Goal: Task Accomplishment & Management: Manage account settings

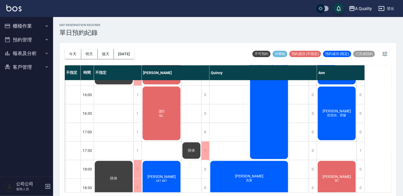
scroll to position [227, 0]
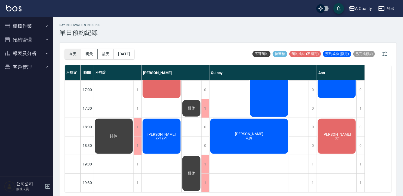
click at [75, 53] on button "今天" at bounding box center [73, 54] width 16 height 10
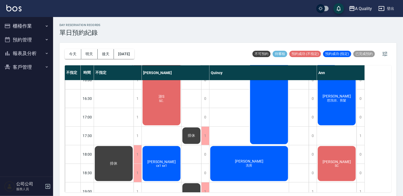
scroll to position [147, 0]
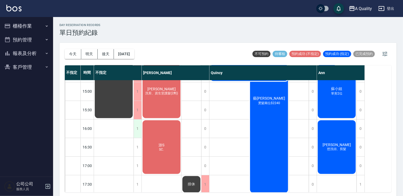
click at [138, 130] on div "1" at bounding box center [138, 129] width 8 height 18
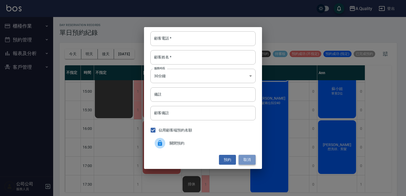
drag, startPoint x: 244, startPoint y: 158, endPoint x: 230, endPoint y: 156, distance: 14.4
click at [244, 158] on button "取消" at bounding box center [247, 160] width 17 height 10
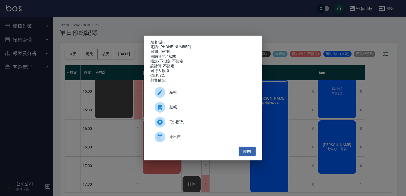
click at [193, 91] on div "編輯" at bounding box center [202, 92] width 105 height 15
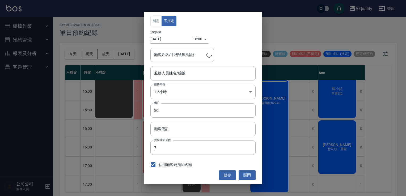
type input "[PERSON_NAME](無代號)"
type input "游S/0975851972"
click at [251, 175] on button "關閉" at bounding box center [247, 175] width 17 height 10
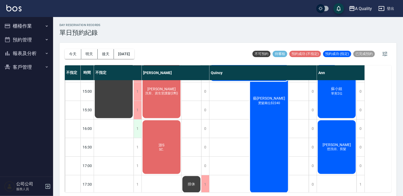
click at [137, 129] on div "1" at bounding box center [138, 129] width 8 height 18
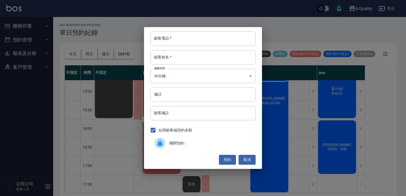
click at [167, 142] on div at bounding box center [162, 143] width 15 height 11
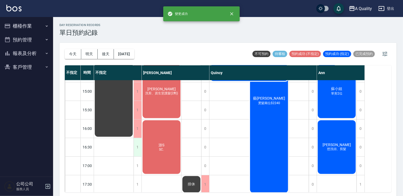
click at [140, 145] on div "1" at bounding box center [138, 147] width 8 height 18
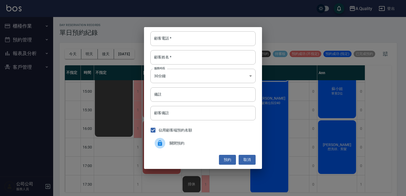
click at [165, 145] on div at bounding box center [162, 143] width 15 height 11
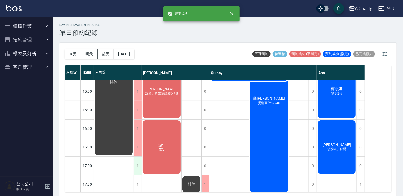
click at [137, 158] on div "1" at bounding box center [138, 166] width 8 height 18
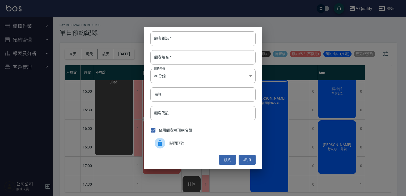
click at [174, 143] on span "關閉預約" at bounding box center [210, 144] width 82 height 6
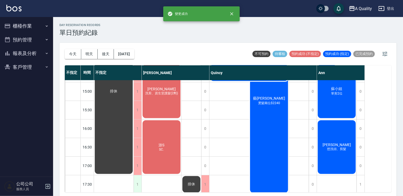
click at [138, 178] on div "1" at bounding box center [138, 184] width 8 height 18
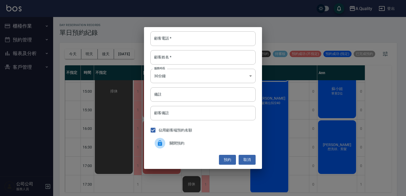
click at [188, 144] on span "關閉預約" at bounding box center [210, 144] width 82 height 6
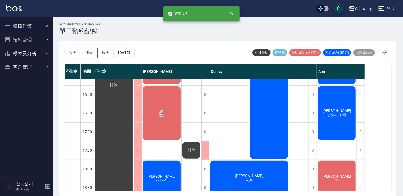
scroll to position [227, 0]
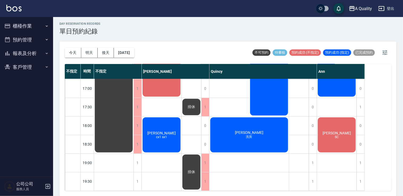
click at [90, 52] on button "明天" at bounding box center [89, 53] width 16 height 10
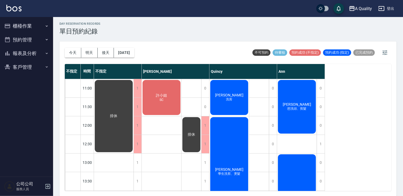
click at [76, 49] on button "今天" at bounding box center [73, 53] width 16 height 10
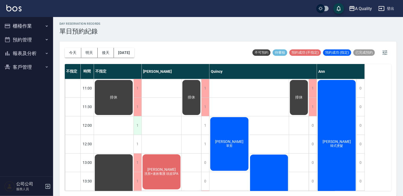
click at [135, 122] on div "1" at bounding box center [138, 125] width 8 height 18
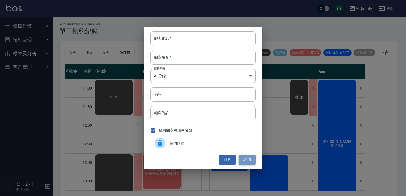
click at [250, 159] on button "取消" at bounding box center [247, 160] width 17 height 10
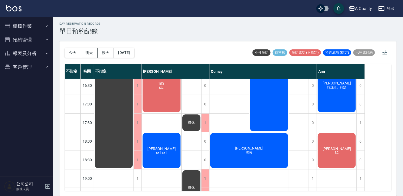
scroll to position [227, 0]
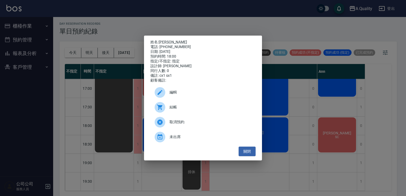
click at [193, 94] on span "編輯" at bounding box center [210, 93] width 82 height 6
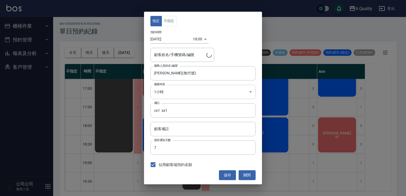
type input "李小姐/0975600638"
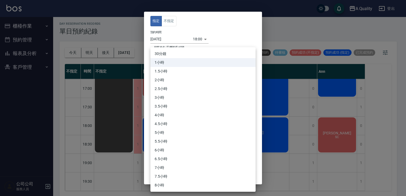
click at [179, 90] on body "A Quality 登出 櫃檯作業 打帳單 帳單列表 營業儀表板 現金收支登錄 每日結帳 排班表 現場電腦打卡 預約管理 預約管理 單日預約紀錄 單週預約紀錄…" at bounding box center [203, 98] width 406 height 198
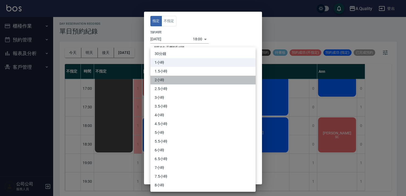
click at [173, 77] on li "2小時" at bounding box center [202, 80] width 105 height 9
type input "4"
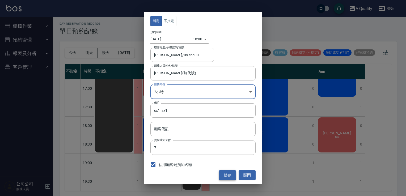
click at [223, 171] on button "儲存" at bounding box center [227, 175] width 17 height 10
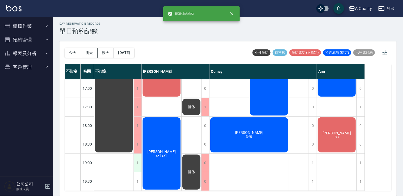
click at [137, 160] on div "1" at bounding box center [138, 163] width 8 height 18
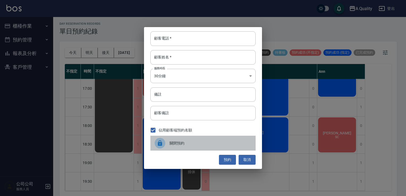
click at [179, 144] on span "關閉預約" at bounding box center [210, 144] width 82 height 6
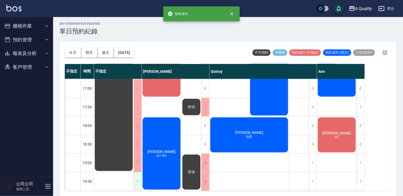
click at [139, 172] on div "1" at bounding box center [138, 181] width 8 height 18
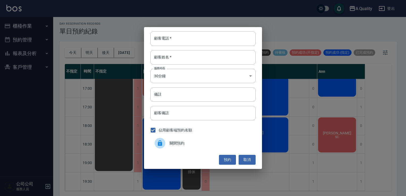
drag, startPoint x: 182, startPoint y: 143, endPoint x: 181, endPoint y: 145, distance: 2.8
click at [182, 144] on span "關閉預約" at bounding box center [210, 144] width 82 height 6
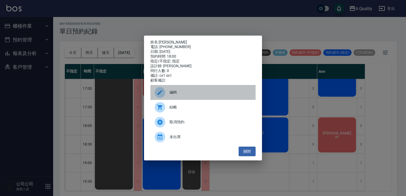
click at [188, 95] on span "編輯" at bounding box center [210, 93] width 82 height 6
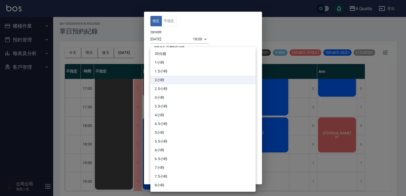
drag, startPoint x: 180, startPoint y: 92, endPoint x: 171, endPoint y: 91, distance: 9.4
click at [180, 92] on body "A Quality 登出 櫃檯作業 打帳單 帳單列表 營業儀表板 現金收支登錄 每日結帳 排班表 現場電腦打卡 預約管理 預約管理 單日預約紀錄 單週預約紀錄…" at bounding box center [203, 98] width 406 height 198
click at [166, 71] on li "1.5小時" at bounding box center [202, 71] width 105 height 9
type input "3"
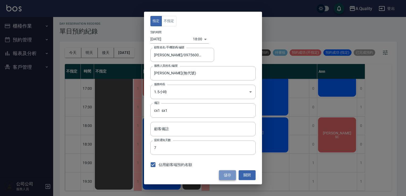
click at [228, 172] on button "儲存" at bounding box center [227, 175] width 17 height 10
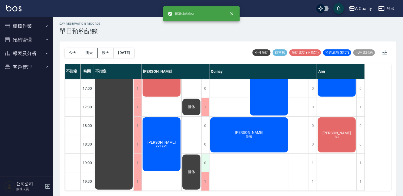
click at [207, 160] on div "0" at bounding box center [205, 163] width 8 height 18
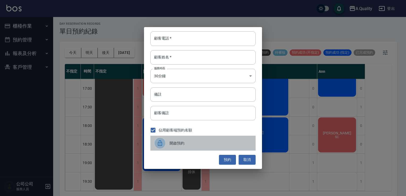
click at [193, 141] on span "開啟預約" at bounding box center [210, 144] width 82 height 6
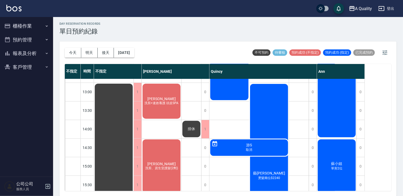
scroll to position [67, 0]
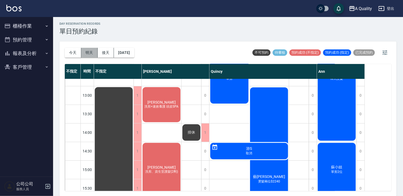
click at [95, 53] on button "明天" at bounding box center [89, 53] width 16 height 10
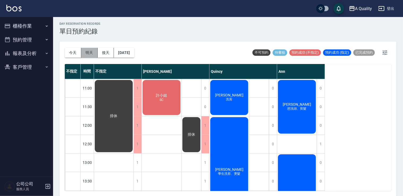
click at [92, 53] on button "明天" at bounding box center [89, 53] width 16 height 10
click at [68, 49] on button "今天" at bounding box center [73, 53] width 16 height 10
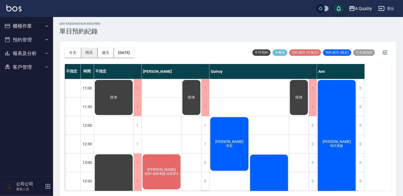
click at [86, 53] on button "明天" at bounding box center [89, 53] width 16 height 10
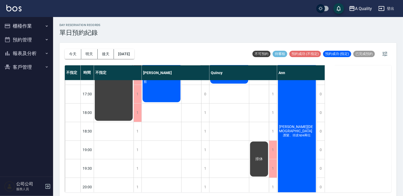
scroll to position [211, 0]
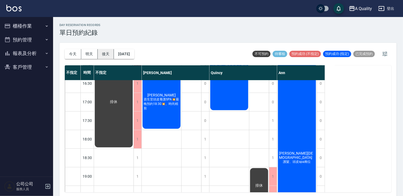
click at [108, 50] on button "後天" at bounding box center [106, 54] width 16 height 10
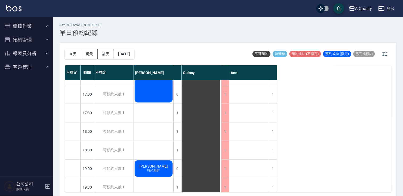
scroll to position [227, 0]
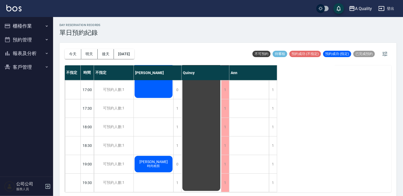
click at [316, 177] on div "不指定 時間 不指定 Taylor Quincy Ann 11:00 11:30 12:00 12:30 13:00 13:30 14:00 14:30 15…" at bounding box center [228, 128] width 327 height 127
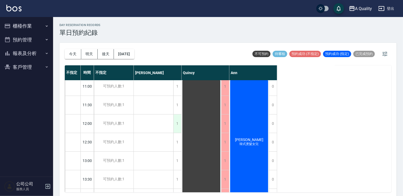
scroll to position [0, 0]
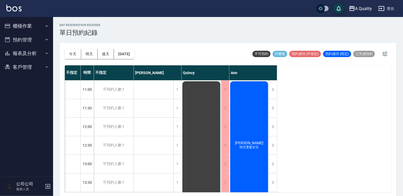
click at [25, 18] on ul "櫃檯作業 打帳單 帳單列表 營業儀表板 現金收支登錄 每日結帳 排班表 現場電腦打卡 預約管理 預約管理 單日預約紀錄 單週預約紀錄 報表及分析 報表目錄 店…" at bounding box center [26, 46] width 49 height 59
click at [23, 25] on button "櫃檯作業" at bounding box center [26, 26] width 49 height 14
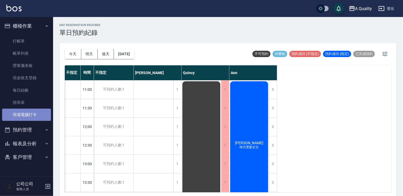
click at [29, 114] on link "現場電腦打卡" at bounding box center [26, 115] width 49 height 12
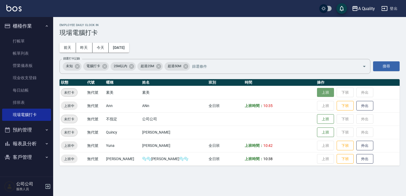
click at [317, 92] on button "上班" at bounding box center [325, 92] width 17 height 9
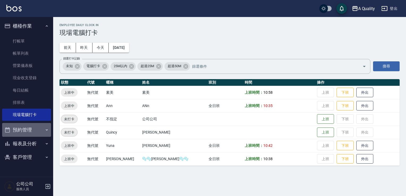
click at [10, 132] on icon "button" at bounding box center [7, 129] width 5 height 5
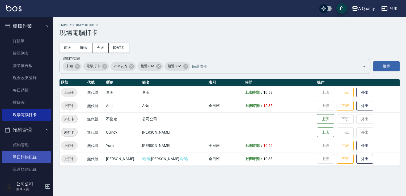
click at [25, 159] on link "單日預約紀錄" at bounding box center [26, 157] width 49 height 12
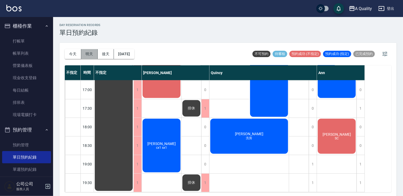
click at [92, 54] on button "明天" at bounding box center [89, 54] width 16 height 10
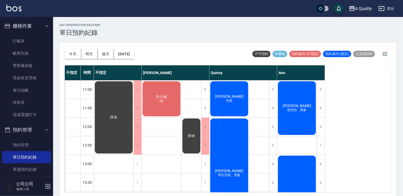
drag, startPoint x: 70, startPoint y: 53, endPoint x: 67, endPoint y: 49, distance: 4.5
click at [69, 51] on button "今天" at bounding box center [73, 54] width 16 height 10
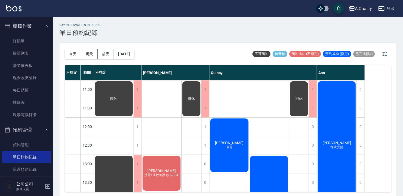
click at [134, 117] on div "葉欣嵐 韓式燙髮" at bounding box center [114, 98] width 40 height 37
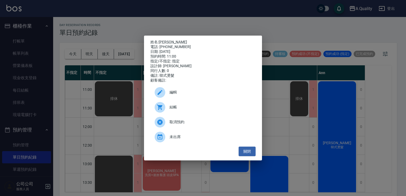
click at [318, 120] on div "姓名: 葉欣嵐 電話: 0961193000 日期: 2025/08/15 預約時間: 11:00 指定/不指定: 指定 設計師: Ann 同行人數: 0 備…" at bounding box center [203, 98] width 406 height 196
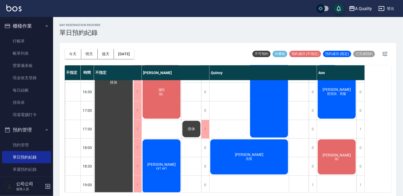
scroll to position [227, 0]
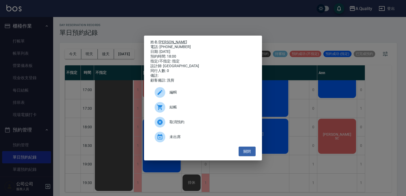
click at [167, 40] on link "柯維珊" at bounding box center [173, 42] width 28 height 4
click at [250, 151] on button "關閉" at bounding box center [247, 152] width 17 height 10
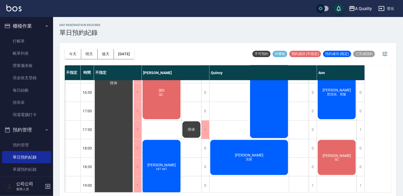
scroll to position [173, 0]
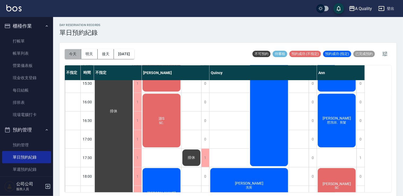
click at [72, 52] on button "今天" at bounding box center [73, 54] width 16 height 10
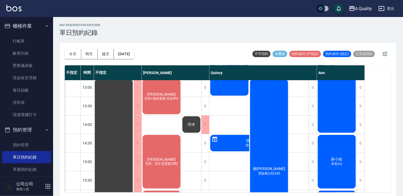
scroll to position [67, 0]
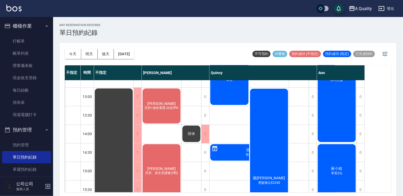
click at [255, 117] on div "藝曉軒 燙髮兩位$2240" at bounding box center [269, 180] width 40 height 185
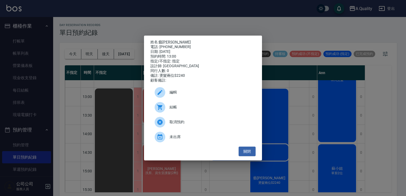
click at [168, 90] on div at bounding box center [162, 92] width 15 height 11
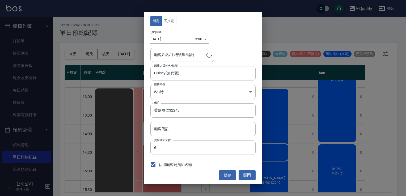
type input "藝曉軒/0970477258/"
click at [254, 177] on button "關閉" at bounding box center [247, 175] width 17 height 10
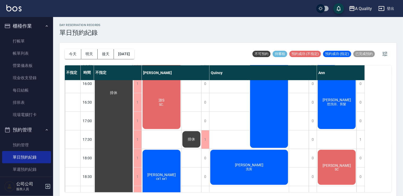
scroll to position [200, 0]
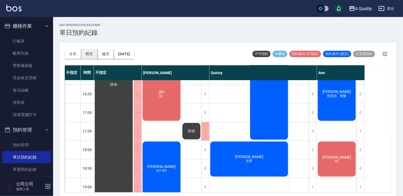
click at [87, 55] on button "明天" at bounding box center [89, 54] width 16 height 10
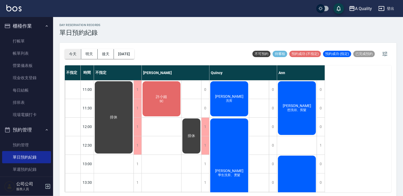
click at [73, 53] on button "今天" at bounding box center [73, 54] width 16 height 10
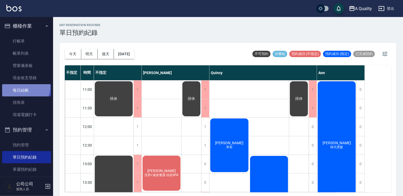
click at [25, 87] on link "每日結帳" at bounding box center [26, 90] width 49 height 12
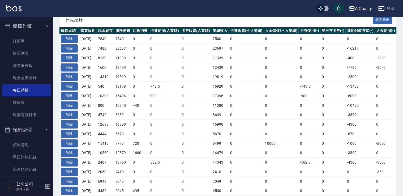
scroll to position [133, 0]
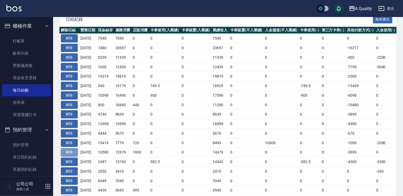
click at [67, 148] on button "解除" at bounding box center [69, 152] width 17 height 8
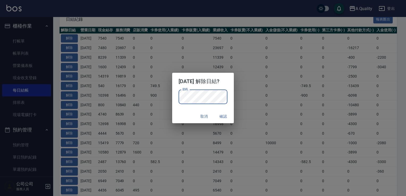
click at [227, 96] on p "密碼 密碼" at bounding box center [202, 97] width 49 height 14
click at [226, 115] on button "確認" at bounding box center [223, 117] width 17 height 10
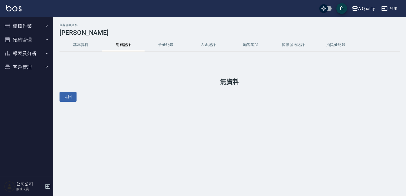
click at [66, 46] on button "基本資料" at bounding box center [80, 45] width 42 height 13
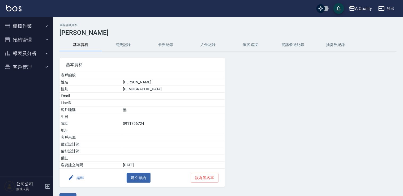
click at [23, 38] on button "預約管理" at bounding box center [26, 40] width 49 height 14
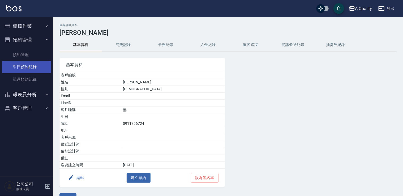
click at [30, 64] on link "單日預約紀錄" at bounding box center [26, 67] width 49 height 12
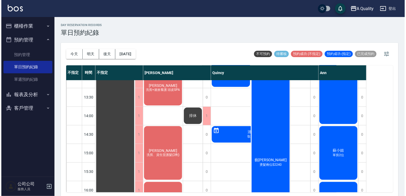
scroll to position [106, 0]
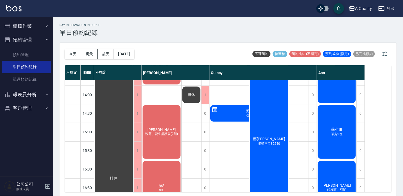
click at [264, 122] on div "藝曉軒 燙髮兩位$2240" at bounding box center [269, 141] width 40 height 185
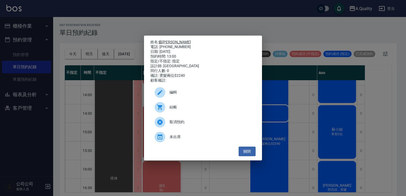
click at [165, 40] on link "藝[PERSON_NAME]" at bounding box center [175, 42] width 32 height 4
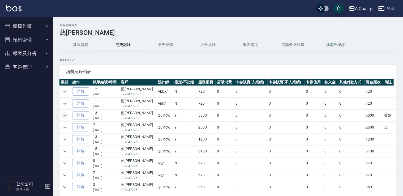
click at [65, 114] on icon "expand row" at bounding box center [65, 115] width 6 height 6
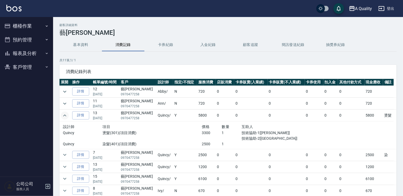
click at [65, 115] on icon "expand row" at bounding box center [64, 115] width 3 height 2
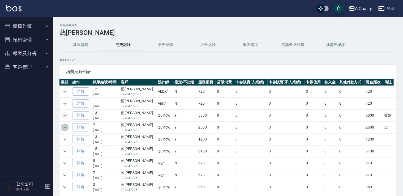
click at [66, 126] on icon "expand row" at bounding box center [65, 127] width 6 height 6
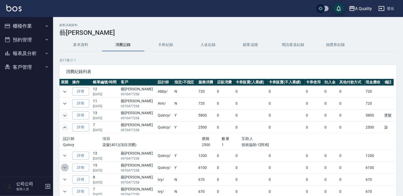
click at [63, 166] on icon "expand row" at bounding box center [65, 167] width 6 height 6
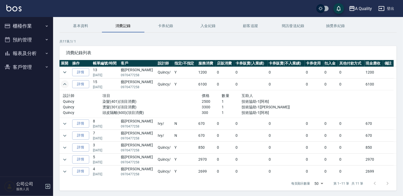
scroll to position [27, 0]
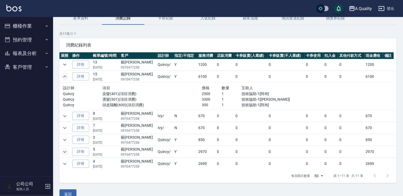
click at [64, 149] on icon "expand row" at bounding box center [65, 152] width 6 height 6
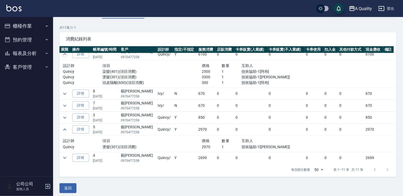
scroll to position [36, 0]
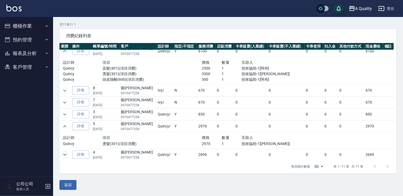
click at [65, 151] on icon "expand row" at bounding box center [65, 154] width 6 height 6
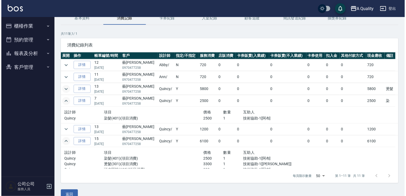
scroll to position [0, 0]
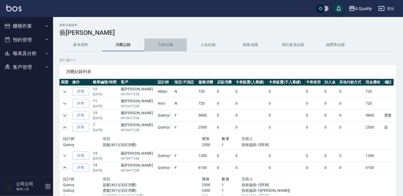
click at [165, 43] on button "卡券紀錄" at bounding box center [165, 45] width 42 height 13
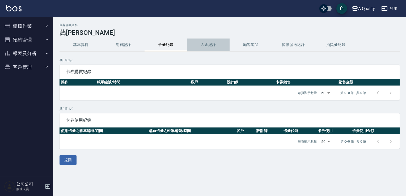
click at [208, 44] on button "入金紀錄" at bounding box center [208, 45] width 42 height 13
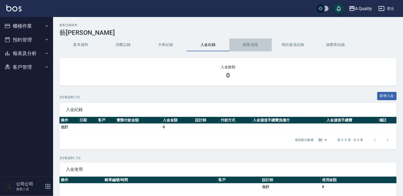
click at [248, 41] on button "顧客追蹤" at bounding box center [250, 45] width 42 height 13
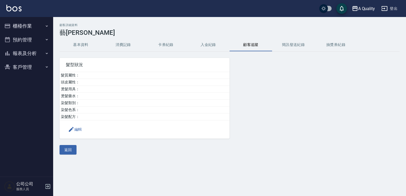
click at [289, 45] on button "簡訊發送紀錄" at bounding box center [293, 45] width 42 height 13
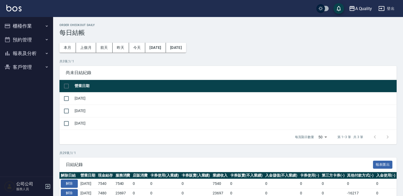
scroll to position [145, 0]
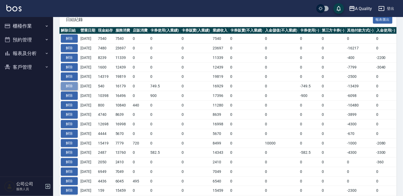
click at [67, 86] on button "解除" at bounding box center [69, 86] width 17 height 8
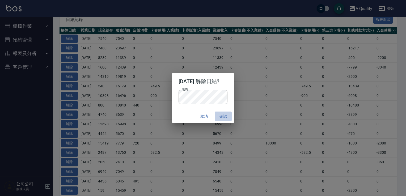
click at [231, 117] on button "確認" at bounding box center [223, 117] width 17 height 10
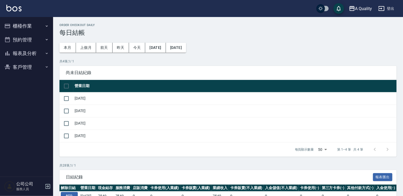
click at [27, 25] on button "櫃檯作業" at bounding box center [26, 26] width 49 height 14
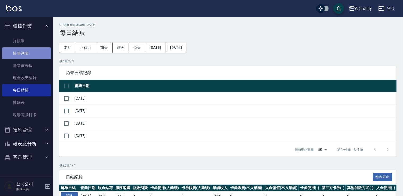
click at [19, 55] on link "帳單列表" at bounding box center [26, 53] width 49 height 12
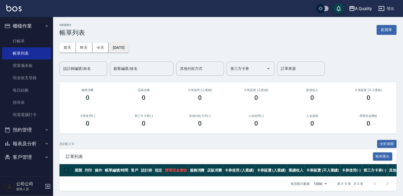
click at [127, 49] on button "[DATE]" at bounding box center [119, 48] width 20 height 10
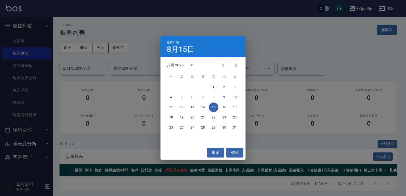
click at [212, 87] on button "1" at bounding box center [214, 87] width 10 height 10
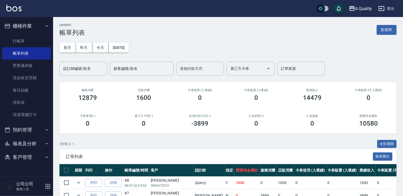
scroll to position [106, 0]
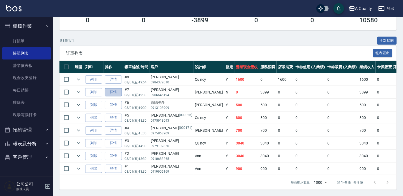
click at [114, 89] on link "詳情" at bounding box center [113, 92] width 17 height 8
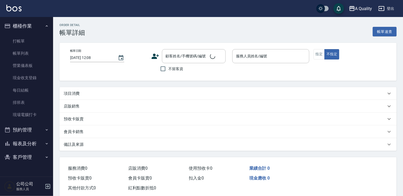
type input "[DATE] 19:39"
type input "[PERSON_NAME](無代號)"
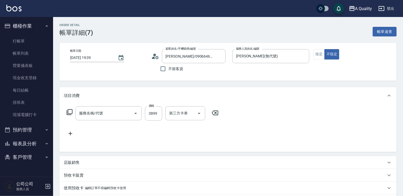
type input "韋姿安/0906646194/"
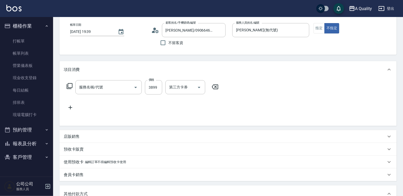
type input "燙髮(301)"
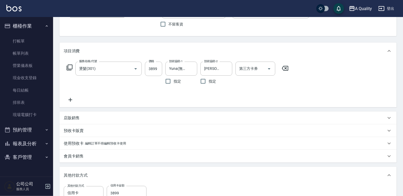
scroll to position [106, 0]
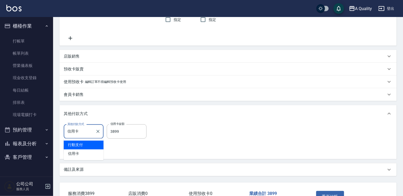
click at [90, 132] on input "信用卡" at bounding box center [79, 131] width 27 height 9
click at [88, 145] on span "行動支付" at bounding box center [84, 145] width 40 height 9
type input "行動支付"
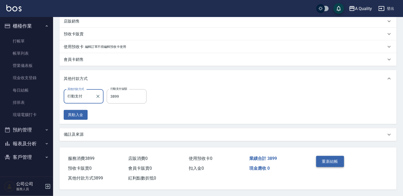
click at [323, 161] on button "重新結帳" at bounding box center [330, 161] width 28 height 11
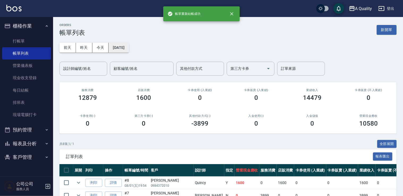
click at [120, 49] on button "[DATE]" at bounding box center [119, 48] width 20 height 10
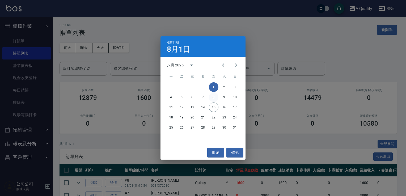
click at [213, 95] on button "8" at bounding box center [214, 97] width 10 height 10
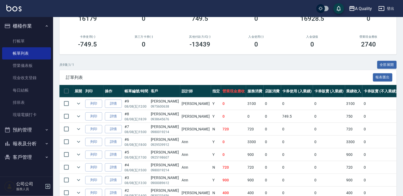
scroll to position [80, 0]
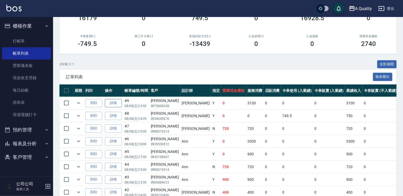
click at [113, 102] on link "詳情" at bounding box center [113, 103] width 17 height 8
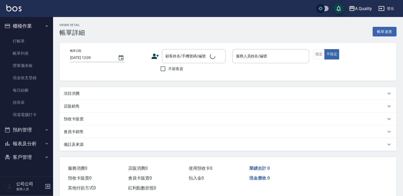
type input "2025/08/08 12:00"
type input "[PERSON_NAME](無代號)"
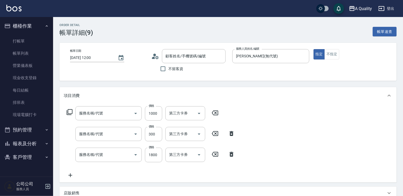
type input "染髮(401)"
type input "頭皮隔離(600)"
type input "哥德式護髮(504)"
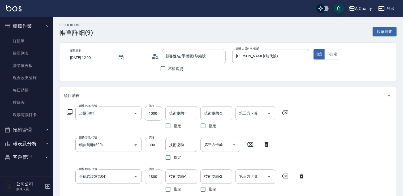
type input "李小姐/0975600638/null"
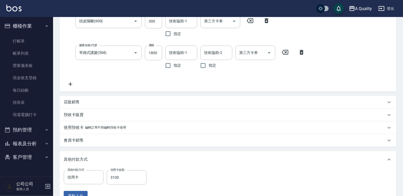
scroll to position [133, 0]
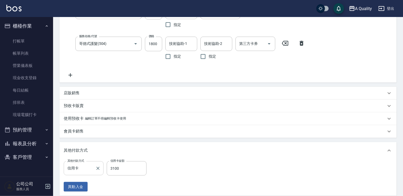
click at [91, 167] on input "信用卡" at bounding box center [79, 168] width 27 height 9
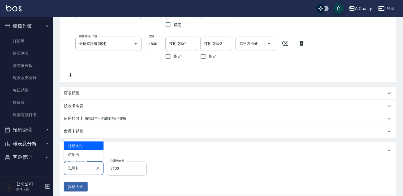
click at [79, 147] on span "行動支付" at bounding box center [84, 146] width 40 height 9
type input "行動支付"
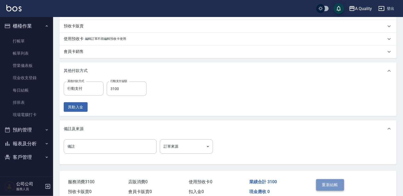
click at [329, 183] on button "重新結帳" at bounding box center [330, 184] width 28 height 11
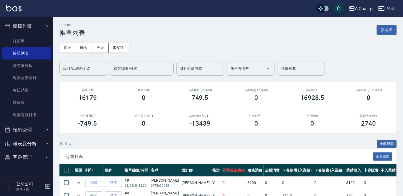
click at [21, 129] on button "預約管理" at bounding box center [26, 130] width 49 height 14
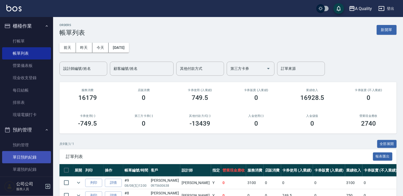
click at [22, 157] on link "單日預約紀錄" at bounding box center [26, 157] width 49 height 12
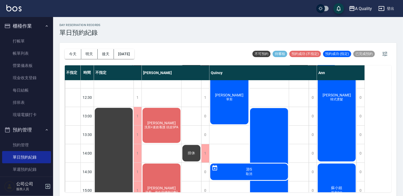
scroll to position [27, 0]
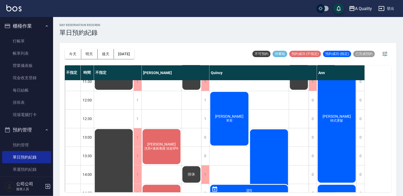
click at [134, 91] on div "王宣蘋 單剪" at bounding box center [114, 72] width 40 height 37
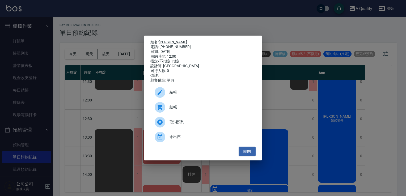
click at [189, 110] on span "結帳" at bounding box center [210, 107] width 82 height 6
click at [242, 151] on button "關閉" at bounding box center [247, 152] width 17 height 10
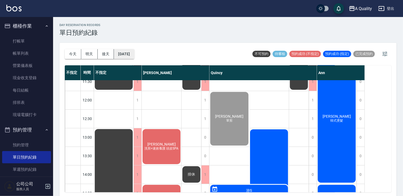
click at [132, 50] on button "[DATE]" at bounding box center [124, 54] width 20 height 10
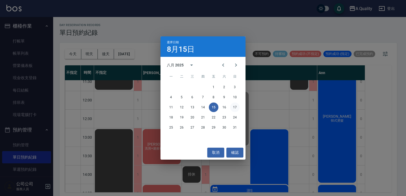
click at [234, 107] on button "17" at bounding box center [235, 108] width 10 height 10
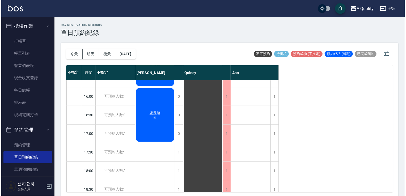
scroll to position [173, 0]
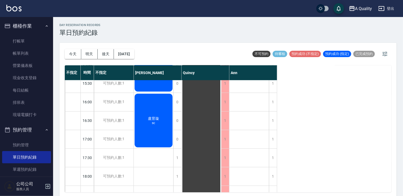
click at [158, 74] on span "盧昱璇" at bounding box center [153, 71] width 13 height 5
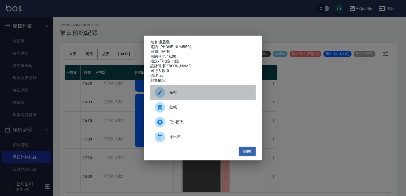
click at [189, 95] on span "編輯" at bounding box center [210, 93] width 82 height 6
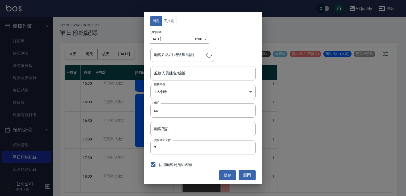
type input "[PERSON_NAME](無代號)"
type input "盧昱璇/0900775606"
click at [198, 40] on body "A Quality 登出 櫃檯作業 打帳單 帳單列表 營業儀表板 現金收支登錄 每日結帳 排班表 現場電腦打卡 預約管理 預約管理 單日預約紀錄 單週預約紀錄…" at bounding box center [203, 99] width 406 height 198
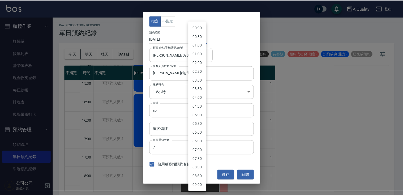
scroll to position [202, 0]
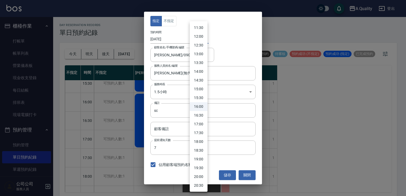
click at [247, 174] on div at bounding box center [203, 98] width 406 height 196
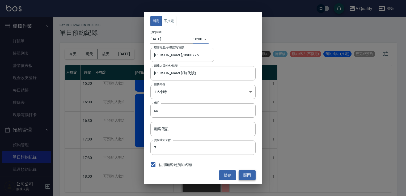
drag, startPoint x: 250, startPoint y: 176, endPoint x: 147, endPoint y: 166, distance: 104.1
click at [250, 176] on button "關閉" at bounding box center [247, 175] width 17 height 10
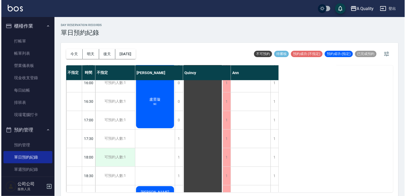
scroll to position [173, 0]
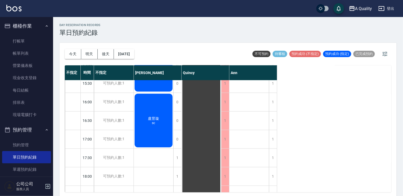
click at [145, 92] on div "盧昱璇 sc" at bounding box center [154, 74] width 40 height 37
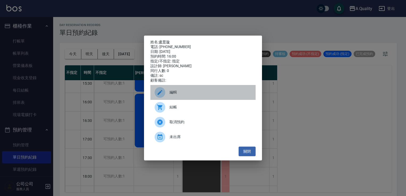
click at [183, 95] on span "編輯" at bounding box center [210, 93] width 82 height 6
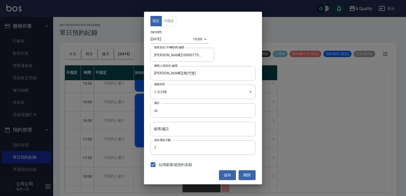
click at [197, 37] on body "A Quality 登出 櫃檯作業 打帳單 帳單列表 營業儀表板 現金收支登錄 每日結帳 排班表 現場電腦打卡 預約管理 預約管理 單日預約紀錄 單週預約紀錄…" at bounding box center [203, 99] width 406 height 198
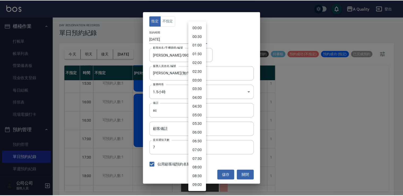
scroll to position [202, 0]
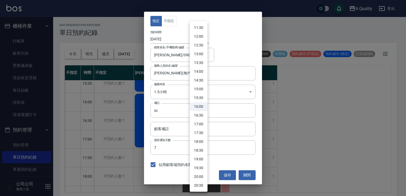
click at [201, 143] on li "18:00" at bounding box center [199, 141] width 18 height 9
type input "1755424800000"
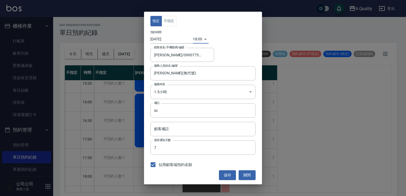
click at [227, 173] on button "儲存" at bounding box center [227, 175] width 17 height 10
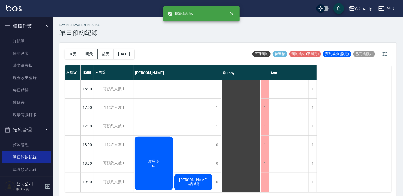
scroll to position [227, 0]
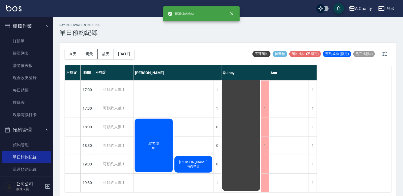
click at [155, 43] on div "盧昱璇 sc" at bounding box center [173, 24] width 79 height 37
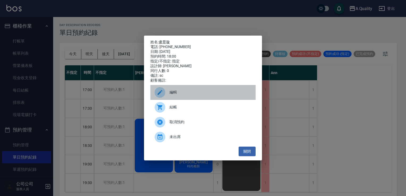
click at [178, 94] on span "編輯" at bounding box center [210, 93] width 82 height 6
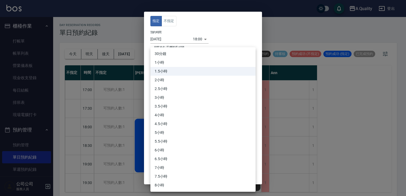
click at [171, 89] on body "A Quality 登出 櫃檯作業 打帳單 帳單列表 營業儀表板 現金收支登錄 每日結帳 排班表 現場電腦打卡 預約管理 預約管理 單日預約紀錄 單週預約紀錄…" at bounding box center [203, 99] width 406 height 198
click at [165, 61] on li "1小時" at bounding box center [202, 62] width 105 height 9
type input "2"
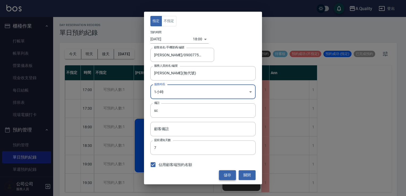
click at [231, 172] on button "儲存" at bounding box center [227, 175] width 17 height 10
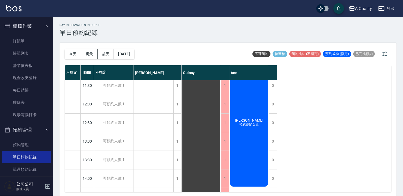
scroll to position [0, 0]
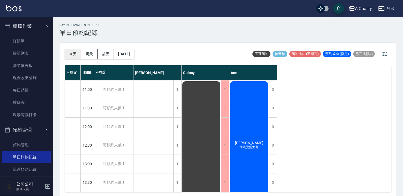
click at [74, 51] on button "今天" at bounding box center [73, 54] width 16 height 10
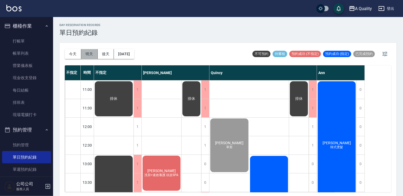
click at [84, 54] on button "明天" at bounding box center [89, 54] width 16 height 10
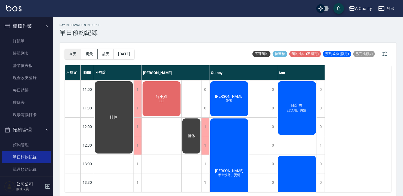
click at [76, 55] on button "今天" at bounding box center [73, 54] width 16 height 10
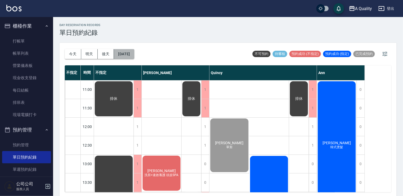
click at [126, 53] on button "[DATE]" at bounding box center [124, 54] width 20 height 10
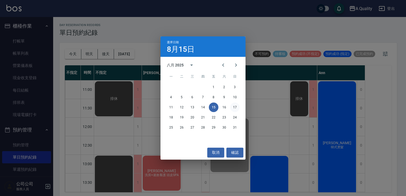
click at [234, 108] on button "17" at bounding box center [235, 108] width 10 height 10
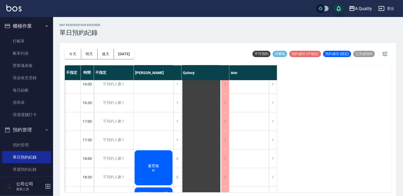
scroll to position [227, 0]
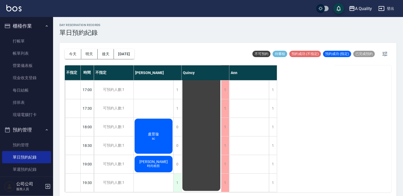
click at [179, 177] on div "1" at bounding box center [177, 183] width 8 height 18
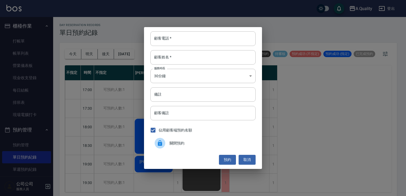
click at [188, 147] on div "關閉預約" at bounding box center [202, 143] width 105 height 15
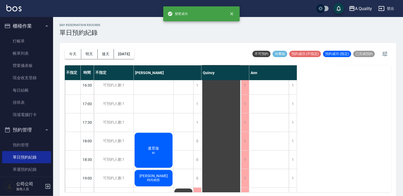
scroll to position [200, 0]
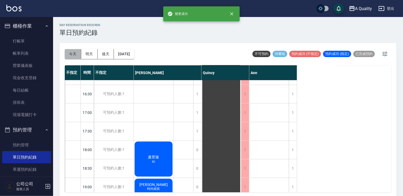
click at [72, 53] on button "今天" at bounding box center [73, 54] width 16 height 10
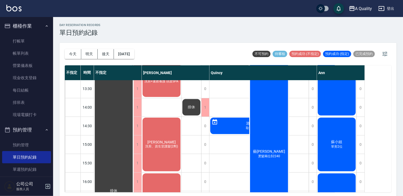
scroll to position [67, 0]
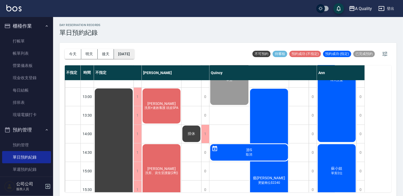
click at [132, 53] on button "[DATE]" at bounding box center [124, 54] width 20 height 10
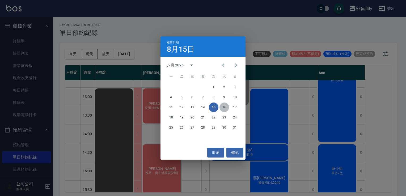
click at [226, 108] on button "16" at bounding box center [224, 108] width 10 height 10
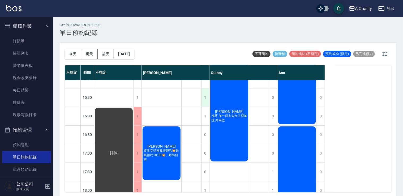
scroll to position [106, 0]
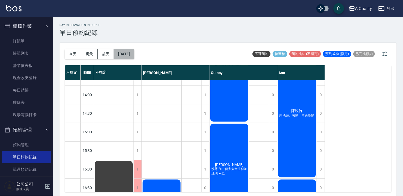
click at [134, 50] on button "2025/08/16" at bounding box center [124, 54] width 20 height 10
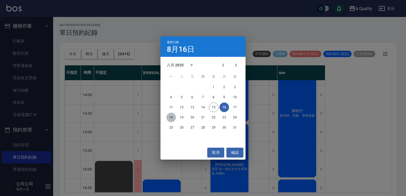
click at [171, 118] on button "18" at bounding box center [171, 118] width 10 height 10
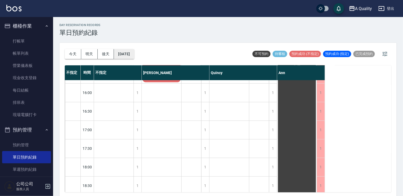
scroll to position [186, 0]
click at [134, 50] on button "2025/08/18" at bounding box center [124, 54] width 20 height 10
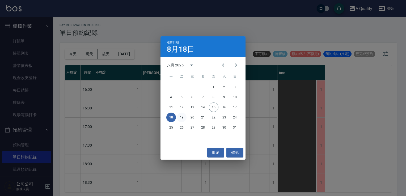
click at [183, 116] on button "19" at bounding box center [182, 118] width 10 height 10
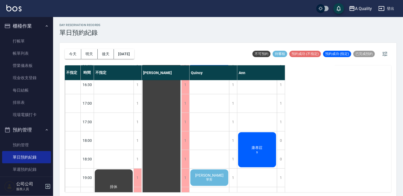
scroll to position [227, 0]
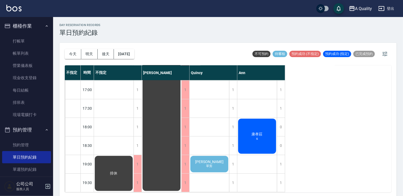
click at [119, 171] on span "黃朝駿" at bounding box center [114, 173] width 10 height 5
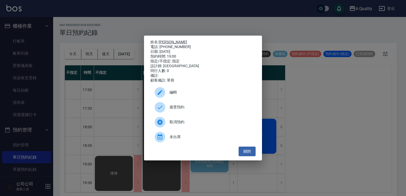
click at [166, 40] on link "黃朝駿" at bounding box center [173, 42] width 28 height 4
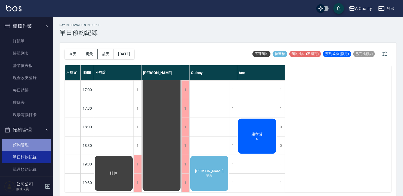
click at [34, 148] on link "預約管理" at bounding box center [26, 145] width 49 height 12
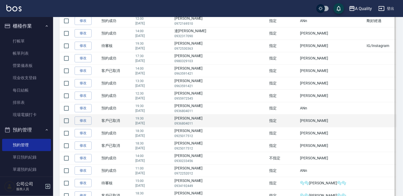
scroll to position [159, 0]
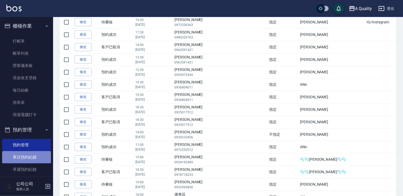
click at [34, 155] on link "單日預約紀錄" at bounding box center [26, 157] width 49 height 12
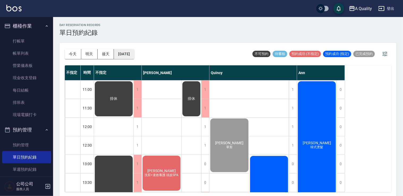
click at [132, 57] on button "[DATE]" at bounding box center [124, 54] width 20 height 10
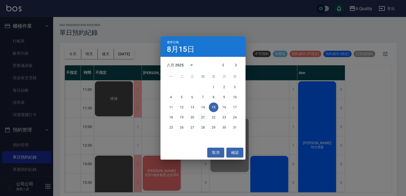
click at [202, 120] on button "21" at bounding box center [203, 118] width 10 height 10
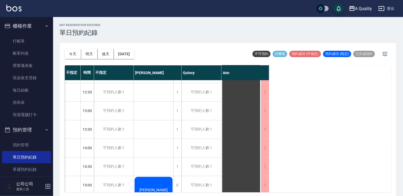
scroll to position [106, 0]
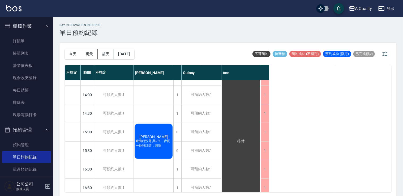
click at [160, 147] on span "時尚精洗剪 共2位，皆同一位設計師，謝謝" at bounding box center [154, 143] width 38 height 9
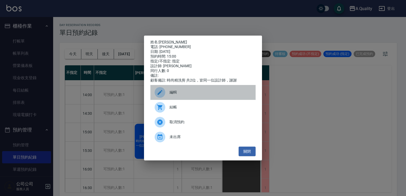
click at [184, 95] on span "編輯" at bounding box center [210, 93] width 82 height 6
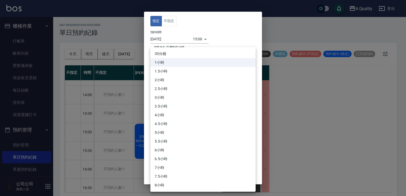
click at [181, 88] on body "A Quality 登出 櫃檯作業 打帳單 帳單列表 營業儀表板 現金收支登錄 每日結帳 排班表 現場電腦打卡 預約管理 預約管理 單日預約紀錄 單週預約紀錄…" at bounding box center [203, 99] width 406 height 198
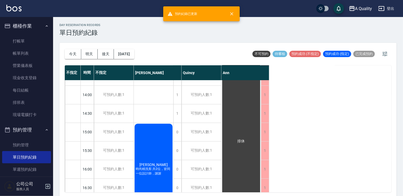
scroll to position [53, 0]
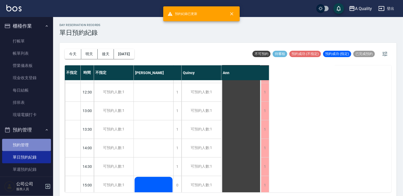
click at [38, 140] on link "預約管理" at bounding box center [26, 145] width 49 height 12
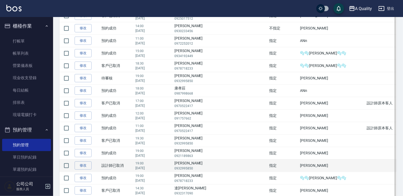
scroll to position [372, 0]
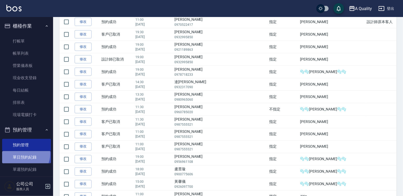
click at [23, 154] on link "單日預約紀錄" at bounding box center [26, 157] width 49 height 12
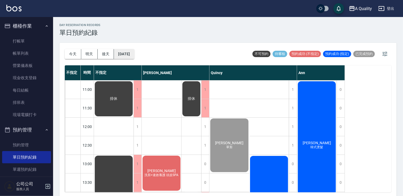
click at [133, 54] on button "[DATE]" at bounding box center [124, 54] width 20 height 10
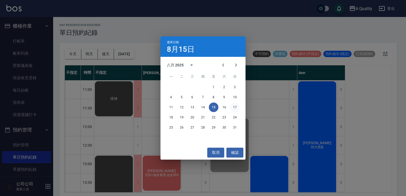
click at [235, 108] on button "17" at bounding box center [235, 108] width 10 height 10
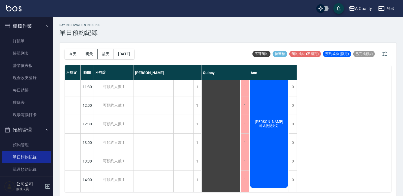
scroll to position [106, 0]
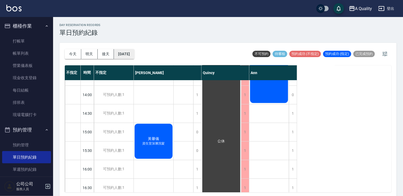
click at [134, 52] on button "[DATE]" at bounding box center [124, 54] width 20 height 10
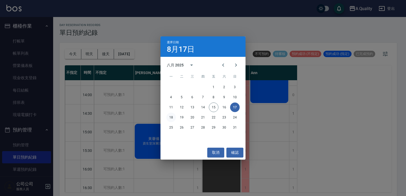
click at [171, 116] on button "18" at bounding box center [171, 118] width 10 height 10
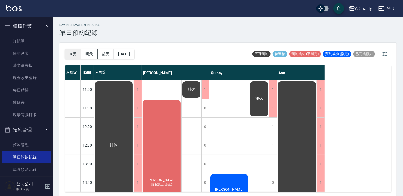
click at [76, 55] on button "今天" at bounding box center [73, 54] width 16 height 10
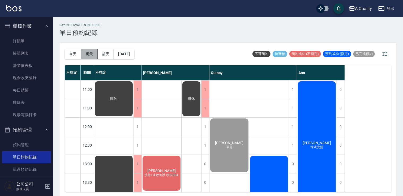
click at [92, 53] on button "明天" at bounding box center [89, 54] width 16 height 10
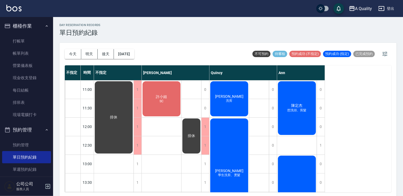
click at [72, 57] on button "今天" at bounding box center [73, 54] width 16 height 10
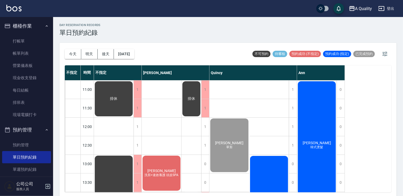
click at [134, 117] on div "葉欣嵐 韓式燙髮" at bounding box center [114, 98] width 40 height 37
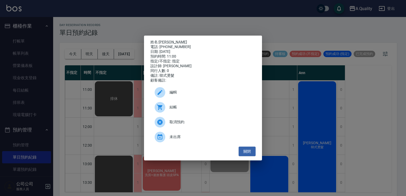
click at [185, 107] on div "結帳" at bounding box center [202, 107] width 105 height 15
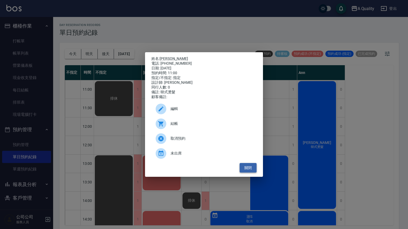
click at [252, 168] on button "關閉" at bounding box center [248, 168] width 17 height 10
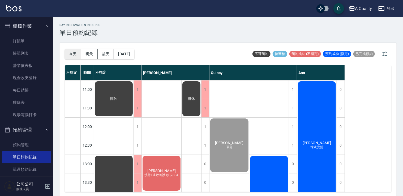
click at [71, 50] on button "今天" at bounding box center [73, 54] width 16 height 10
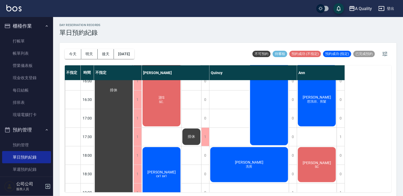
scroll to position [212, 0]
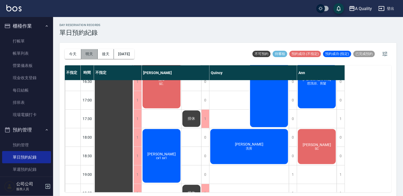
click at [86, 57] on button "明天" at bounding box center [89, 54] width 16 height 10
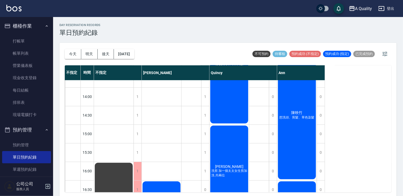
scroll to position [51, 0]
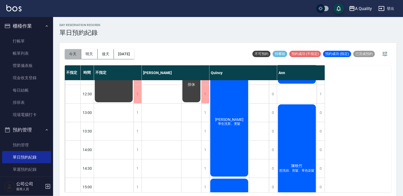
click at [76, 57] on button "今天" at bounding box center [73, 54] width 16 height 10
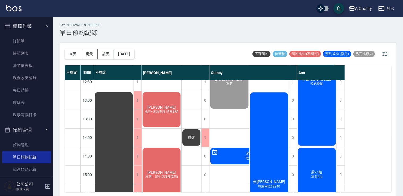
scroll to position [51, 0]
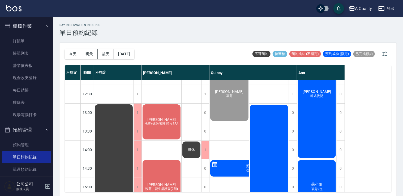
click at [267, 107] on div "藝曉軒 燙髮兩位$2240" at bounding box center [269, 196] width 40 height 185
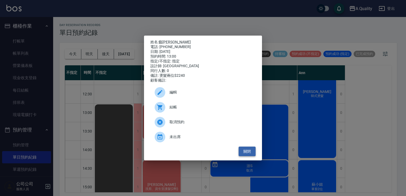
click at [252, 154] on button "關閉" at bounding box center [247, 152] width 17 height 10
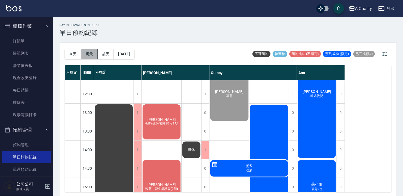
click at [88, 55] on button "明天" at bounding box center [89, 54] width 16 height 10
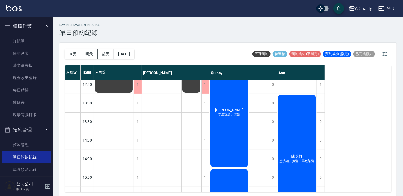
scroll to position [53, 0]
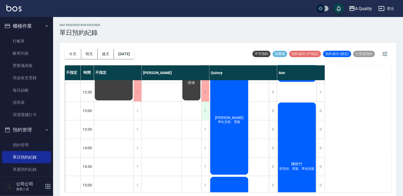
click at [207, 114] on div "1" at bounding box center [205, 111] width 8 height 18
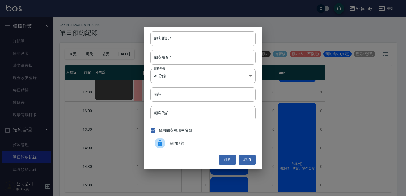
click at [180, 144] on span "關閉預約" at bounding box center [210, 144] width 82 height 6
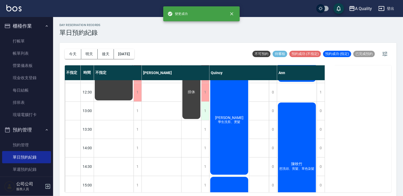
click at [207, 111] on div "1" at bounding box center [205, 111] width 8 height 18
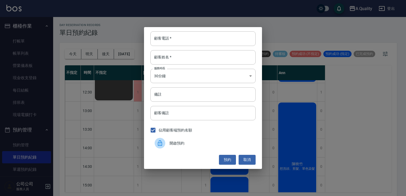
click at [178, 142] on span "開啟預約" at bounding box center [210, 144] width 82 height 6
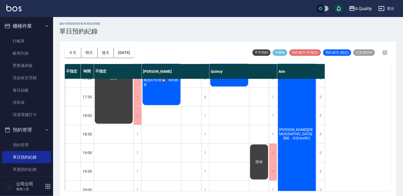
scroll to position [239, 0]
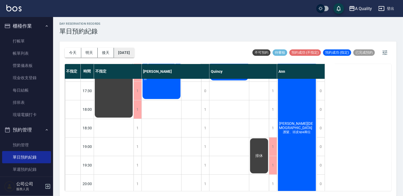
click at [133, 54] on button "2025/08/16" at bounding box center [124, 53] width 20 height 10
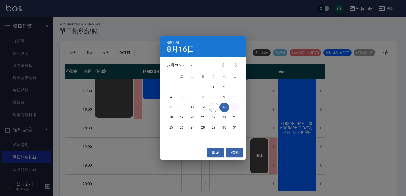
click at [237, 108] on button "17" at bounding box center [235, 108] width 10 height 10
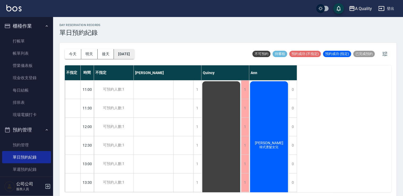
click at [132, 52] on button "2025/08/17" at bounding box center [124, 54] width 20 height 10
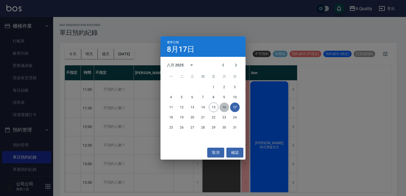
click at [221, 106] on button "16" at bounding box center [224, 108] width 10 height 10
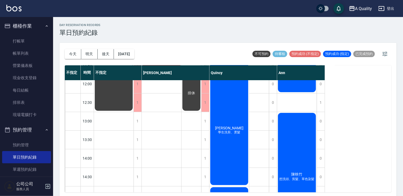
scroll to position [27, 0]
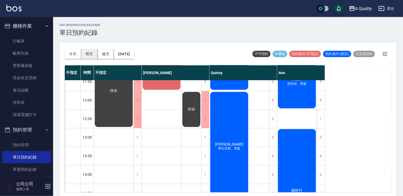
click at [95, 53] on button "明天" at bounding box center [89, 54] width 16 height 10
click at [85, 54] on button "明天" at bounding box center [89, 54] width 16 height 10
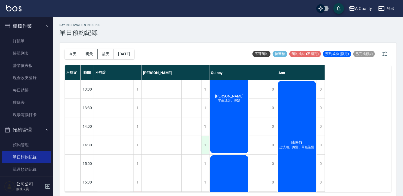
scroll to position [106, 0]
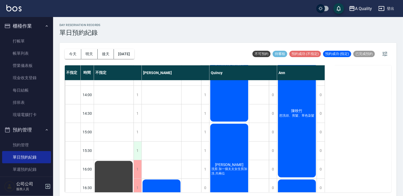
click at [138, 151] on div "1" at bounding box center [138, 151] width 8 height 18
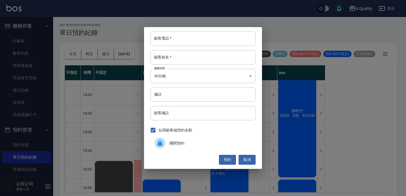
click at [171, 141] on span "關閉預約" at bounding box center [210, 144] width 82 height 6
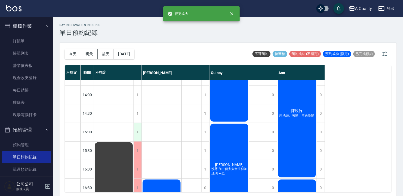
click at [134, 133] on div "1" at bounding box center [138, 132] width 8 height 18
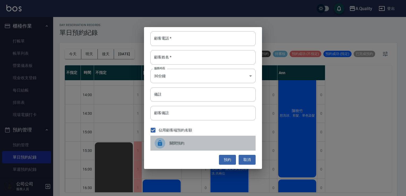
drag, startPoint x: 173, startPoint y: 141, endPoint x: 143, endPoint y: 127, distance: 33.9
click at [173, 141] on span "關閉預約" at bounding box center [210, 144] width 82 height 6
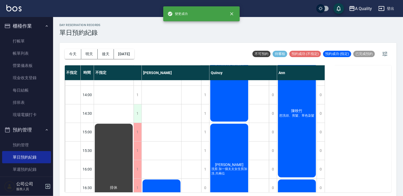
click at [139, 120] on div "1" at bounding box center [138, 113] width 8 height 18
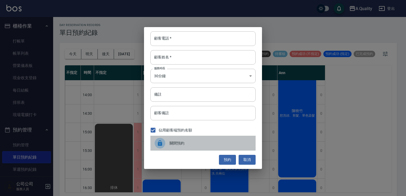
drag, startPoint x: 166, startPoint y: 141, endPoint x: 132, endPoint y: 120, distance: 40.4
click at [165, 140] on div at bounding box center [162, 143] width 15 height 11
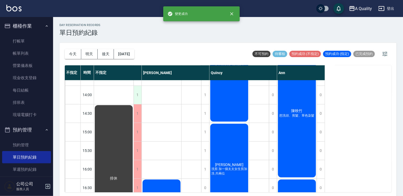
click at [137, 94] on div "1" at bounding box center [138, 95] width 8 height 18
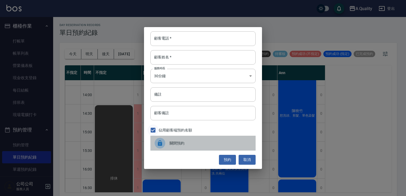
drag, startPoint x: 177, startPoint y: 141, endPoint x: 153, endPoint y: 125, distance: 29.0
click at [177, 141] on span "關閉預約" at bounding box center [210, 144] width 82 height 6
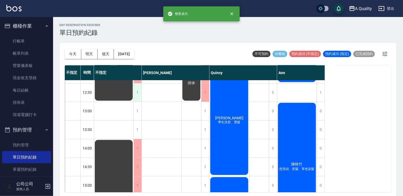
scroll to position [27, 0]
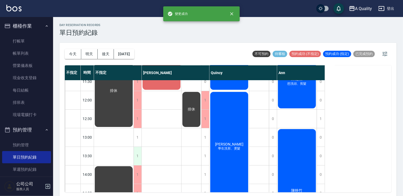
click at [139, 150] on div "1" at bounding box center [138, 156] width 8 height 18
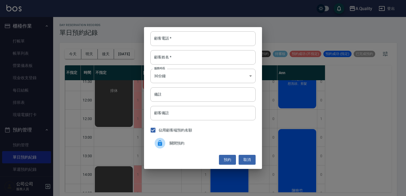
drag, startPoint x: 161, startPoint y: 144, endPoint x: 151, endPoint y: 137, distance: 12.4
click at [159, 143] on icon at bounding box center [160, 143] width 4 height 6
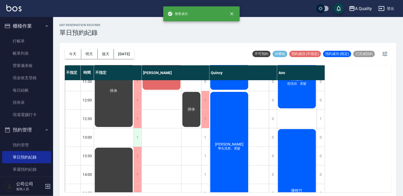
click at [138, 133] on div "1" at bounding box center [138, 137] width 8 height 18
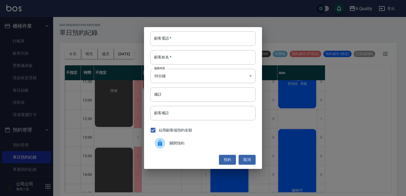
click at [158, 145] on icon at bounding box center [160, 143] width 4 height 6
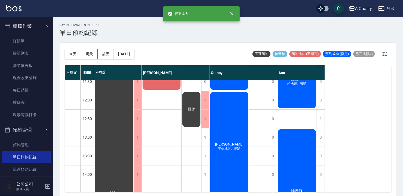
drag, startPoint x: 78, startPoint y: 52, endPoint x: 100, endPoint y: 56, distance: 23.0
click at [79, 52] on button "今天" at bounding box center [73, 54] width 16 height 10
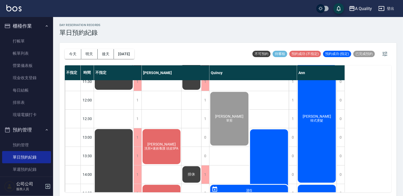
scroll to position [80, 0]
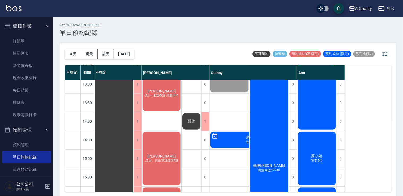
click at [274, 119] on div "藝曉軒 燙髮兩位$2240" at bounding box center [269, 167] width 40 height 185
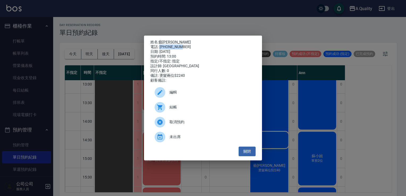
drag, startPoint x: 160, startPoint y: 45, endPoint x: 180, endPoint y: 45, distance: 19.4
click at [180, 45] on div "電話: 0970477258" at bounding box center [202, 47] width 105 height 5
copy div "0970477258"
click at [244, 153] on button "關閉" at bounding box center [247, 152] width 17 height 10
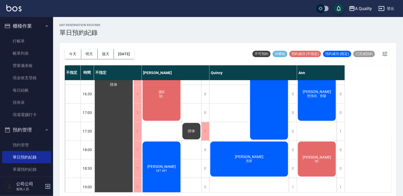
scroll to position [147, 0]
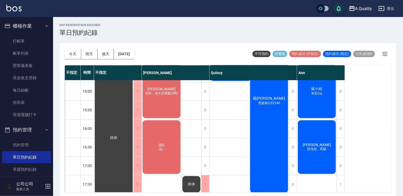
click at [266, 126] on div "藝曉軒 燙髮兩位$2240" at bounding box center [269, 100] width 40 height 185
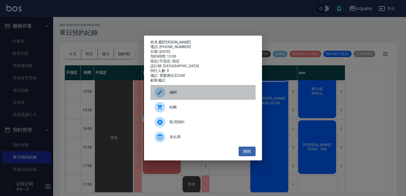
click at [201, 95] on span "編輯" at bounding box center [210, 93] width 82 height 6
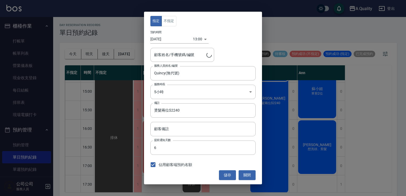
type input "藝曉軒/0970477258/"
click at [248, 171] on button "關閉" at bounding box center [247, 175] width 17 height 10
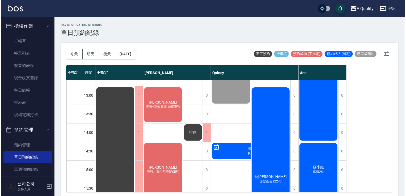
scroll to position [67, 0]
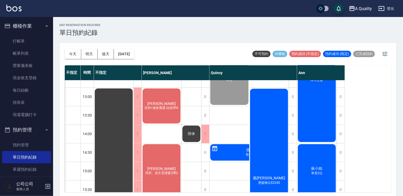
click at [266, 139] on div "藝曉軒 燙髮兩位$2240" at bounding box center [269, 180] width 40 height 185
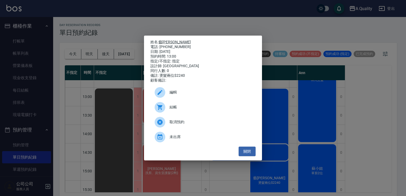
click at [168, 40] on link "藝曉軒" at bounding box center [175, 42] width 32 height 4
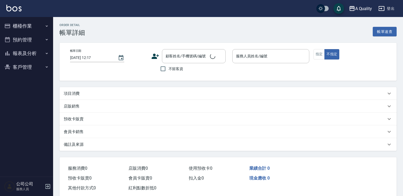
type input "[DATE] 12:00"
type input "Quincy(無代號)"
type input "[PERSON_NAME]/0981732628/"
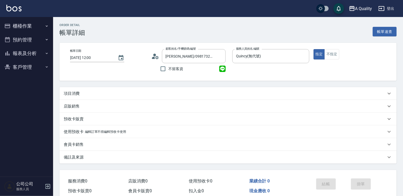
click at [167, 95] on div "項目消費" at bounding box center [225, 94] width 322 height 6
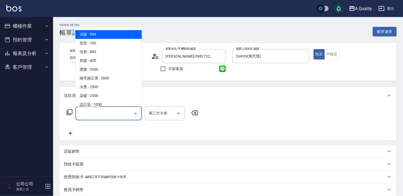
drag, startPoint x: 106, startPoint y: 113, endPoint x: 96, endPoint y: 81, distance: 33.5
click at [105, 112] on input "服務名稱/代號" at bounding box center [105, 113] width 54 height 9
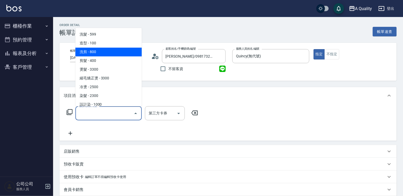
drag, startPoint x: 95, startPoint y: 49, endPoint x: 124, endPoint y: 70, distance: 35.8
click at [95, 50] on span "洗剪 - 800" at bounding box center [108, 52] width 66 height 9
type input "洗剪(103)"
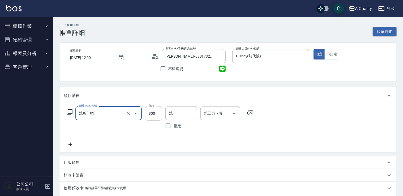
click at [150, 118] on input "800" at bounding box center [153, 113] width 17 height 14
type input "900"
drag, startPoint x: 172, startPoint y: 114, endPoint x: 172, endPoint y: 116, distance: 2.7
click at [172, 115] on input "洗-1" at bounding box center [181, 113] width 27 height 9
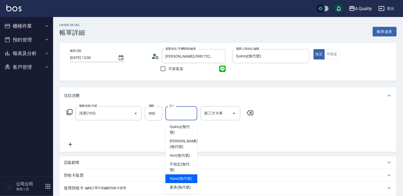
drag, startPoint x: 185, startPoint y: 177, endPoint x: 192, endPoint y: 158, distance: 20.3
click at [186, 177] on span "Yuna (無代號)" at bounding box center [181, 179] width 22 height 6
type input "Yuna(無代號)"
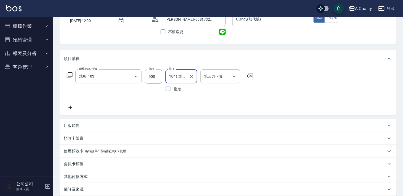
scroll to position [93, 0]
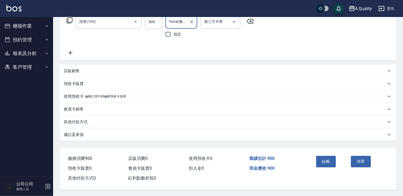
click at [330, 158] on button "結帳" at bounding box center [326, 161] width 20 height 11
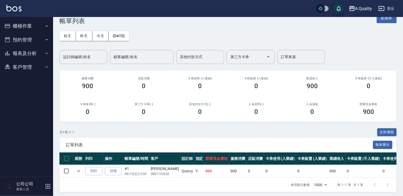
scroll to position [18, 0]
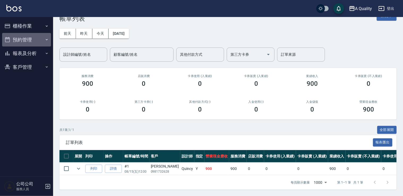
click at [39, 36] on button "預約管理" at bounding box center [26, 40] width 49 height 14
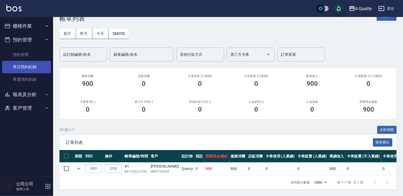
click at [39, 66] on link "單日預約紀錄" at bounding box center [26, 67] width 49 height 12
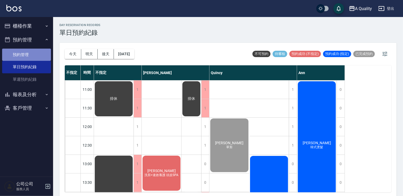
click at [32, 53] on link "預約管理" at bounding box center [26, 55] width 49 height 12
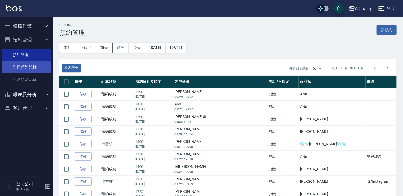
click at [16, 67] on link "單日預約紀錄" at bounding box center [26, 67] width 49 height 12
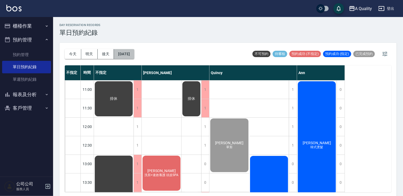
click at [127, 52] on button "[DATE]" at bounding box center [124, 54] width 20 height 10
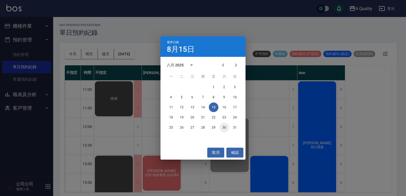
click at [221, 125] on button "30" at bounding box center [224, 128] width 10 height 10
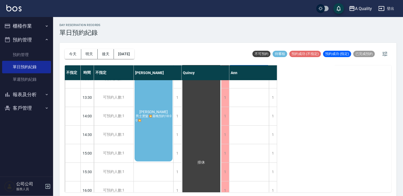
scroll to position [53, 0]
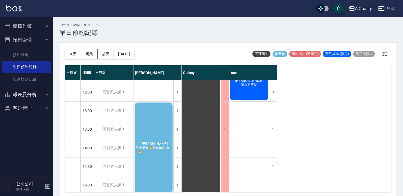
click at [155, 114] on div "[PERSON_NAME] 男士燙髮💥最晚預約18:00💥" at bounding box center [154, 148] width 40 height 92
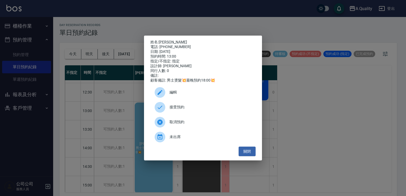
click at [159, 92] on icon at bounding box center [160, 92] width 6 height 6
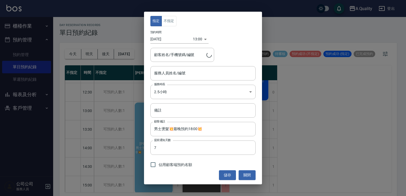
type input "[PERSON_NAME](無代號)"
type input "[PERSON_NAME]/0961307998/"
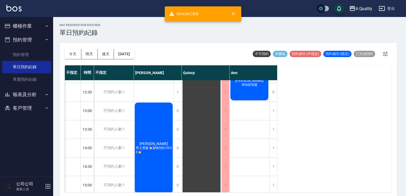
click at [159, 92] on body "預約紀錄已更新 A Quality 登出 櫃檯作業 打帳單 帳單列表 營業儀表板 現金收支登錄 每日結帳 排班表 現場電腦打卡 預約管理 預約管理 單日預約紀…" at bounding box center [203, 99] width 406 height 198
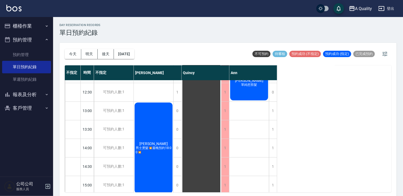
click at [155, 108] on div "[PERSON_NAME] 男士燙髮💥最晚預約18:00💥" at bounding box center [154, 148] width 40 height 92
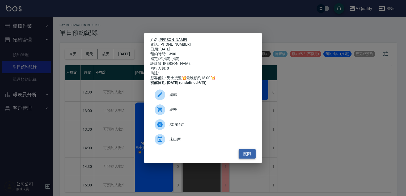
click at [249, 154] on button "關閉" at bounding box center [247, 154] width 17 height 10
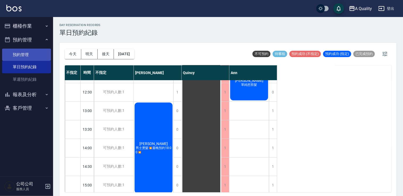
click at [37, 53] on link "預約管理" at bounding box center [26, 55] width 49 height 12
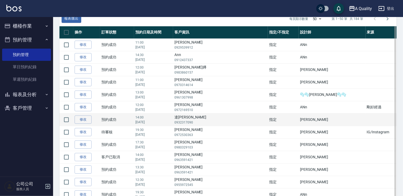
scroll to position [106, 0]
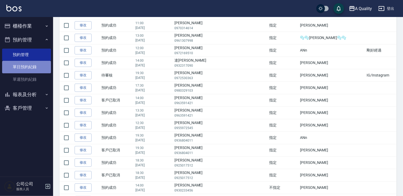
click at [33, 62] on link "單日預約紀錄" at bounding box center [26, 67] width 49 height 12
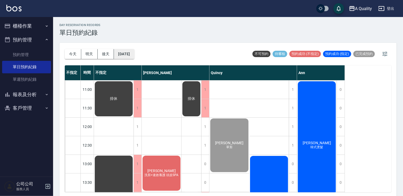
click at [125, 54] on button "[DATE]" at bounding box center [124, 54] width 20 height 10
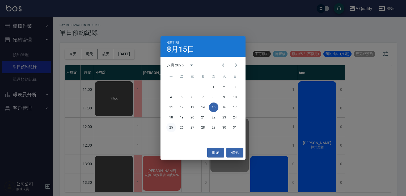
click at [171, 126] on button "25" at bounding box center [171, 128] width 10 height 10
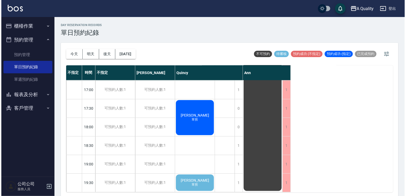
scroll to position [227, 0]
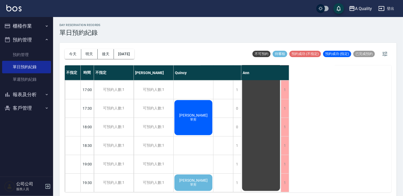
click at [194, 122] on span "單剪" at bounding box center [193, 119] width 8 height 5
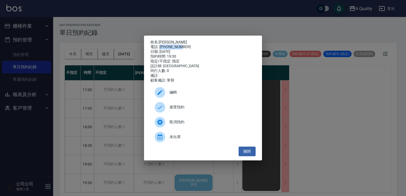
drag, startPoint x: 159, startPoint y: 45, endPoint x: 186, endPoint y: 45, distance: 27.4
click at [186, 45] on div "電話: [PHONE_NUMBER]" at bounding box center [202, 47] width 105 height 5
drag, startPoint x: 186, startPoint y: 45, endPoint x: 176, endPoint y: 45, distance: 10.1
copy div "0972530363"
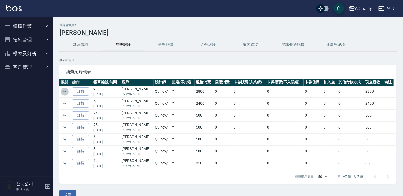
click at [62, 92] on icon "expand row" at bounding box center [65, 91] width 6 height 6
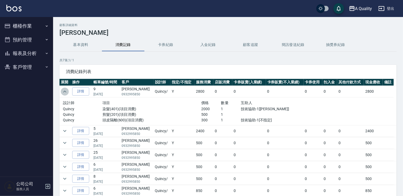
click at [62, 92] on icon "expand row" at bounding box center [65, 91] width 6 height 6
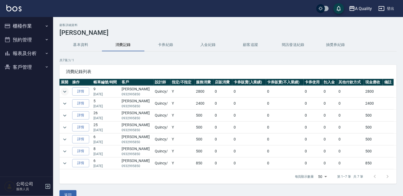
drag, startPoint x: 38, startPoint y: 36, endPoint x: 43, endPoint y: 41, distance: 6.2
click at [39, 38] on button "預約管理" at bounding box center [26, 40] width 49 height 14
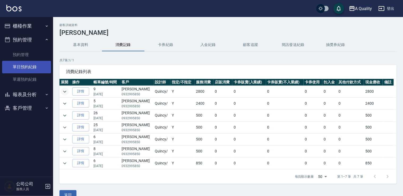
click at [38, 66] on link "單日預約紀錄" at bounding box center [26, 67] width 49 height 12
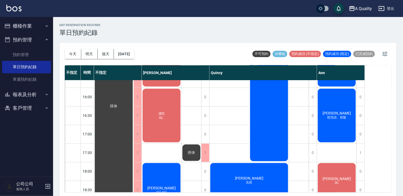
scroll to position [227, 0]
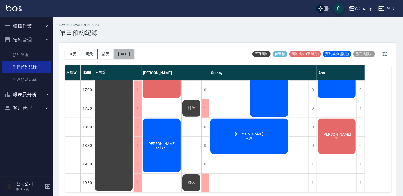
click at [134, 58] on button "[DATE]" at bounding box center [124, 54] width 20 height 10
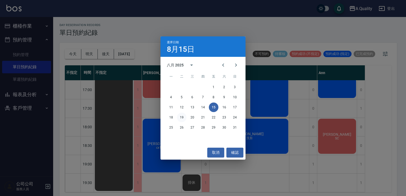
click at [178, 117] on button "19" at bounding box center [182, 118] width 10 height 10
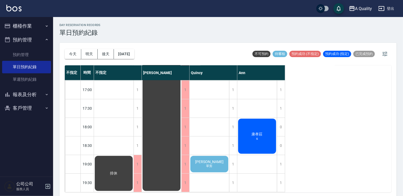
scroll to position [227, 0]
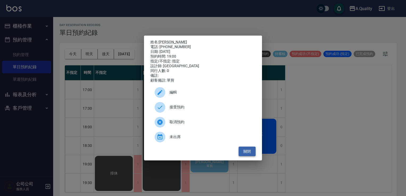
click at [252, 155] on button "關閉" at bounding box center [247, 152] width 17 height 10
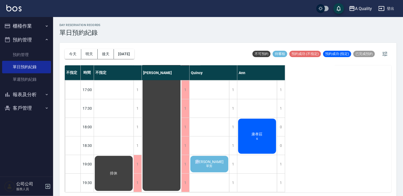
click at [134, 155] on div "黃朝駿 單剪" at bounding box center [114, 173] width 40 height 37
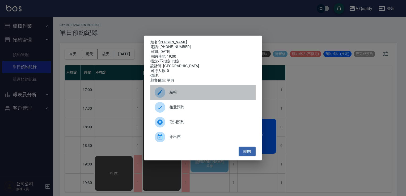
drag, startPoint x: 209, startPoint y: 155, endPoint x: 176, endPoint y: 96, distance: 68.1
click at [176, 95] on span "編輯" at bounding box center [210, 93] width 82 height 6
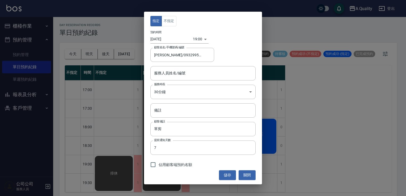
type input "Quincy(無代號)"
click at [175, 96] on body "A Quality 登出 櫃檯作業 打帳單 帳單列表 營業儀表板 現金收支登錄 每日結帳 排班表 現場電腦打卡 預約管理 預約管理 單日預約紀錄 單週預約紀錄…" at bounding box center [203, 99] width 406 height 198
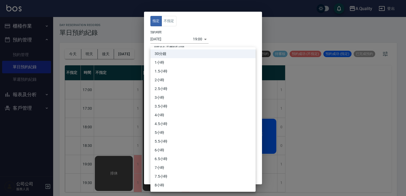
drag, startPoint x: 158, startPoint y: 63, endPoint x: 165, endPoint y: 70, distance: 10.0
click at [158, 63] on li "1小時" at bounding box center [202, 62] width 105 height 9
type input "2"
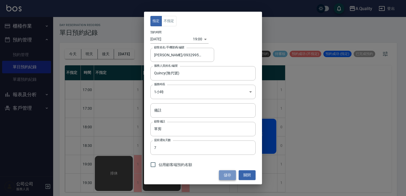
click at [222, 179] on button "儲存" at bounding box center [227, 175] width 17 height 10
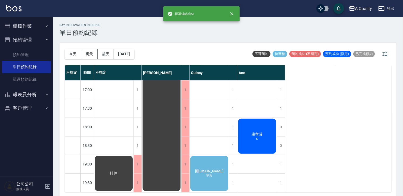
click at [134, 164] on div "黃朝駿 單剪" at bounding box center [114, 173] width 40 height 37
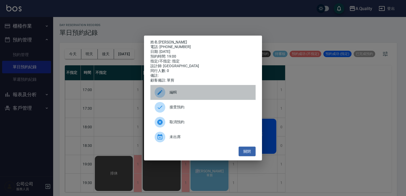
drag, startPoint x: 180, startPoint y: 94, endPoint x: 180, endPoint y: 103, distance: 8.8
click at [180, 95] on span "編輯" at bounding box center [210, 93] width 82 height 6
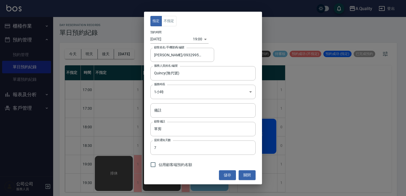
click at [163, 166] on span "佔用顧客端預約名額" at bounding box center [175, 165] width 33 height 6
click at [159, 166] on input "佔用顧客端預約名額" at bounding box center [152, 164] width 11 height 11
checkbox input "true"
drag, startPoint x: 236, startPoint y: 176, endPoint x: 232, endPoint y: 176, distance: 4.3
click at [235, 176] on div "儲存 關閉" at bounding box center [202, 175] width 105 height 10
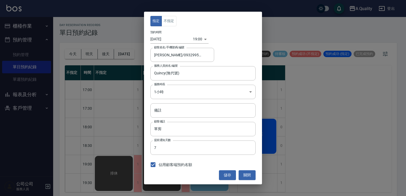
click at [230, 176] on button "儲存" at bounding box center [227, 175] width 17 height 10
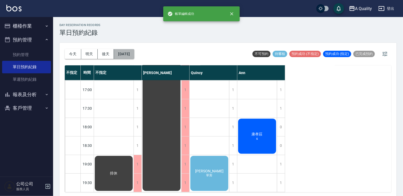
click at [129, 54] on button "2025/08/19" at bounding box center [124, 54] width 20 height 10
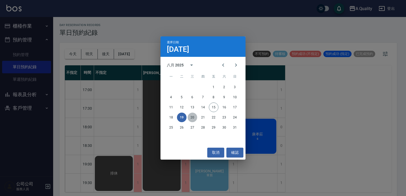
click at [190, 117] on button "20" at bounding box center [193, 118] width 10 height 10
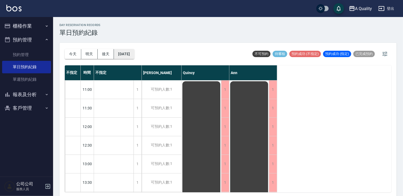
click at [134, 50] on button "2025/08/20" at bounding box center [124, 54] width 20 height 10
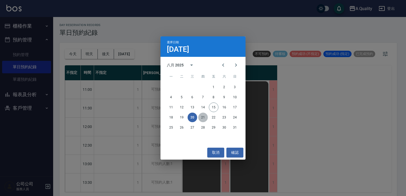
click at [203, 116] on button "21" at bounding box center [203, 118] width 10 height 10
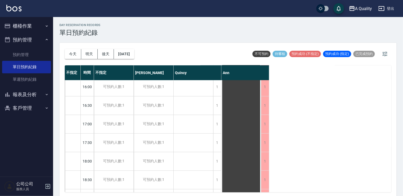
scroll to position [227, 0]
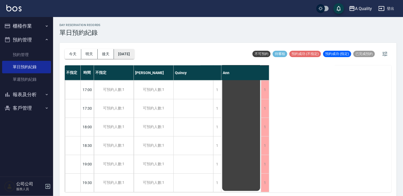
click at [132, 49] on button "2025/08/21" at bounding box center [124, 54] width 20 height 10
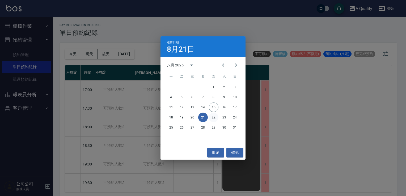
click at [211, 115] on button "22" at bounding box center [214, 118] width 10 height 10
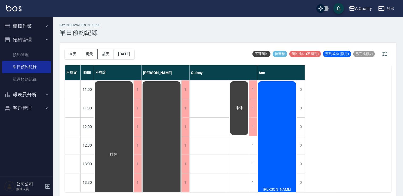
scroll to position [53, 0]
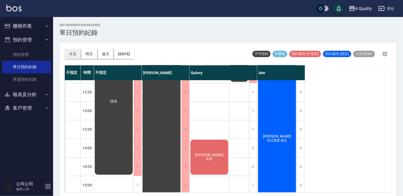
click at [73, 54] on button "今天" at bounding box center [73, 54] width 16 height 10
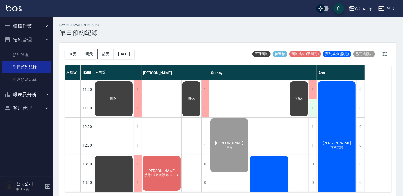
click at [314, 106] on div "1" at bounding box center [313, 108] width 8 height 18
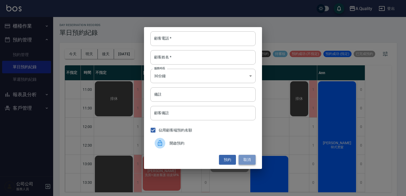
click at [249, 158] on button "取消" at bounding box center [247, 160] width 17 height 10
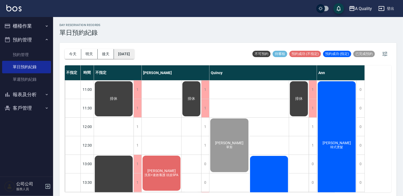
drag, startPoint x: 117, startPoint y: 58, endPoint x: 121, endPoint y: 58, distance: 4.2
click at [121, 58] on button "[DATE]" at bounding box center [124, 54] width 20 height 10
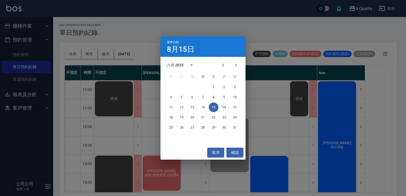
click at [223, 111] on button "16" at bounding box center [224, 108] width 10 height 10
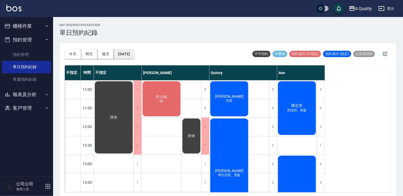
click at [134, 52] on button "2025/08/16" at bounding box center [124, 54] width 20 height 10
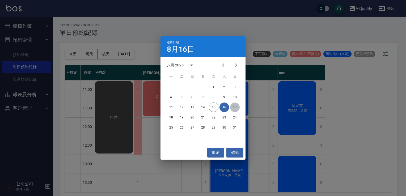
click at [235, 108] on button "17" at bounding box center [235, 108] width 10 height 10
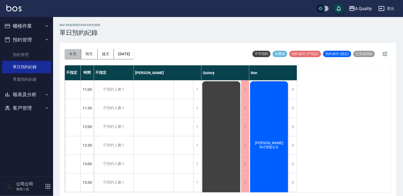
drag, startPoint x: 67, startPoint y: 56, endPoint x: 81, endPoint y: 57, distance: 13.6
click at [68, 56] on button "今天" at bounding box center [73, 54] width 16 height 10
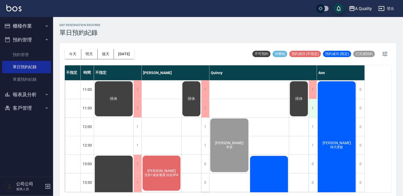
click at [314, 110] on div "1" at bounding box center [313, 108] width 8 height 18
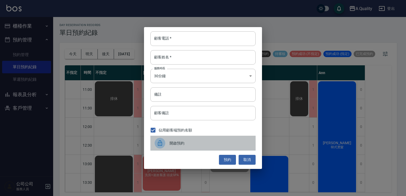
click at [194, 141] on span "開啟預約" at bounding box center [210, 144] width 82 height 6
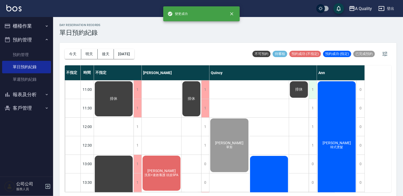
click at [313, 87] on div "1" at bounding box center [313, 89] width 8 height 18
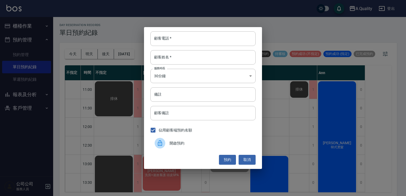
click at [163, 138] on div at bounding box center [162, 143] width 15 height 11
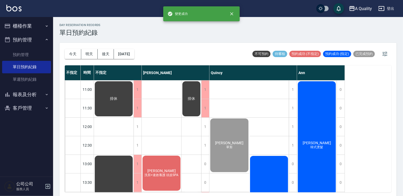
click at [131, 59] on div "今天 明天 後天 2025/08/15" at bounding box center [100, 54] width 70 height 23
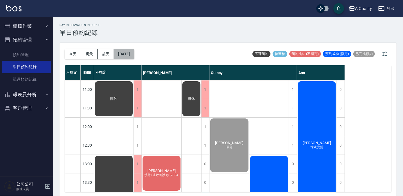
click at [130, 57] on button "[DATE]" at bounding box center [124, 54] width 20 height 10
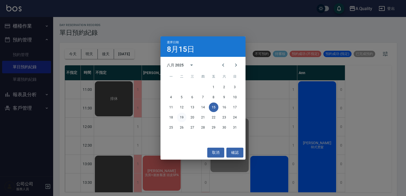
click at [181, 118] on button "19" at bounding box center [182, 118] width 10 height 10
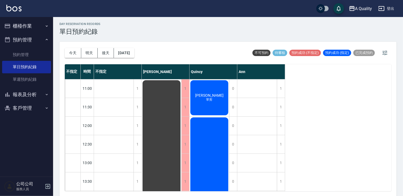
scroll to position [1, 0]
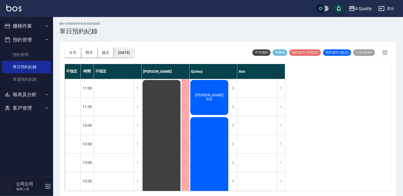
click at [125, 52] on button "2025/08/19" at bounding box center [124, 53] width 20 height 10
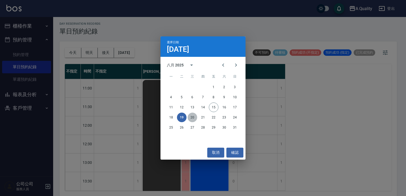
click at [192, 120] on button "20" at bounding box center [193, 118] width 10 height 10
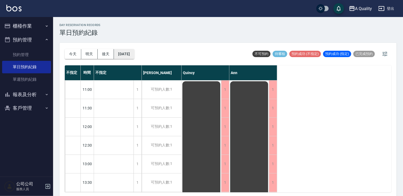
click at [131, 53] on button "2025/08/20" at bounding box center [124, 54] width 20 height 10
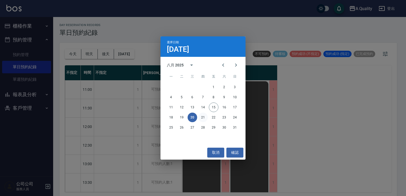
click at [201, 119] on button "21" at bounding box center [203, 118] width 10 height 10
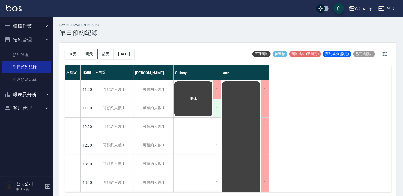
click at [219, 110] on div "1" at bounding box center [217, 108] width 8 height 18
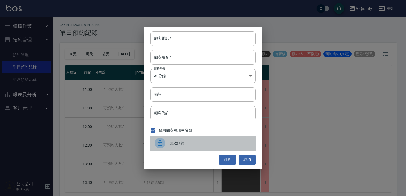
click at [181, 144] on span "開啟預約" at bounding box center [210, 144] width 82 height 6
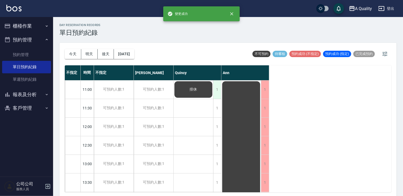
click at [215, 84] on div "1" at bounding box center [217, 89] width 8 height 18
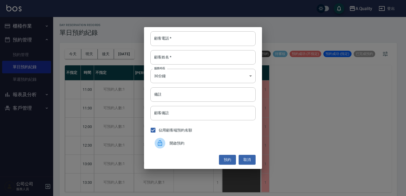
click at [173, 142] on span "開啟預約" at bounding box center [210, 144] width 82 height 6
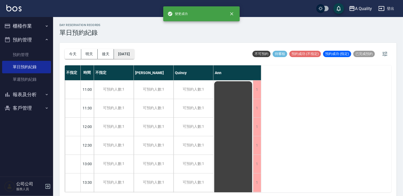
click at [128, 54] on button "2025/08/21" at bounding box center [124, 54] width 20 height 10
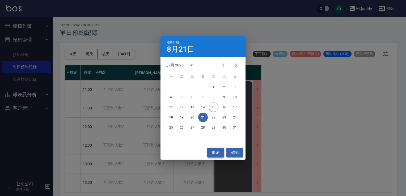
click at [215, 151] on button "取消" at bounding box center [215, 153] width 17 height 10
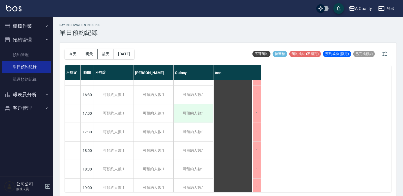
scroll to position [227, 0]
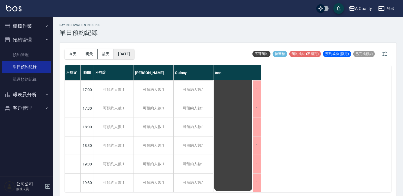
click at [134, 51] on button "2025/08/21" at bounding box center [124, 54] width 20 height 10
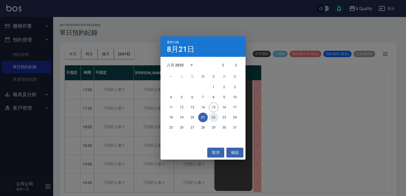
click at [214, 116] on button "22" at bounding box center [214, 118] width 10 height 10
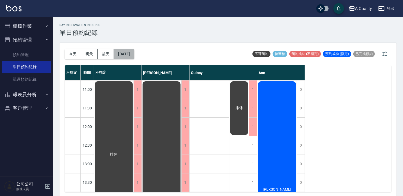
click at [134, 54] on button "2025/08/22" at bounding box center [124, 54] width 20 height 10
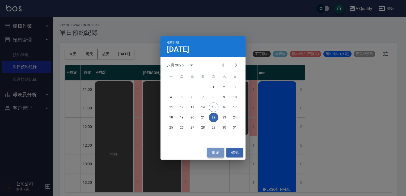
drag, startPoint x: 216, startPoint y: 150, endPoint x: 218, endPoint y: 130, distance: 20.6
click at [216, 150] on button "取消" at bounding box center [215, 153] width 17 height 10
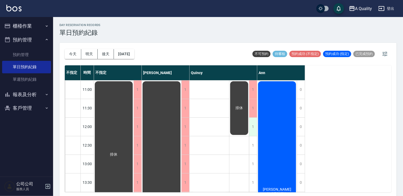
click at [253, 128] on div "1" at bounding box center [253, 127] width 8 height 18
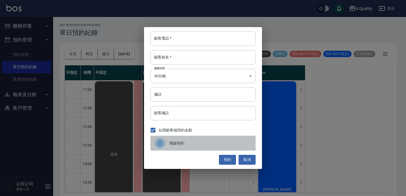
click at [194, 141] on span "開啟預約" at bounding box center [210, 144] width 82 height 6
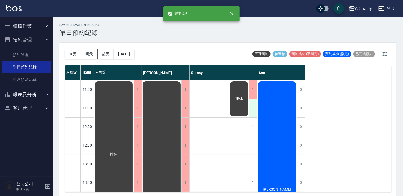
click at [255, 109] on div "1" at bounding box center [253, 108] width 8 height 18
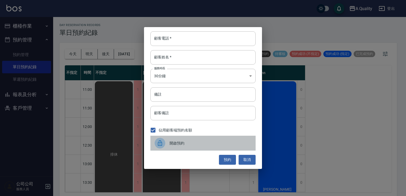
drag, startPoint x: 222, startPoint y: 143, endPoint x: 234, endPoint y: 124, distance: 22.6
click at [222, 142] on span "開啟預約" at bounding box center [210, 144] width 82 height 6
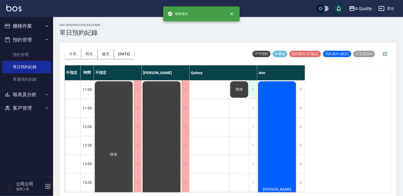
click at [252, 91] on div "1" at bounding box center [253, 89] width 8 height 18
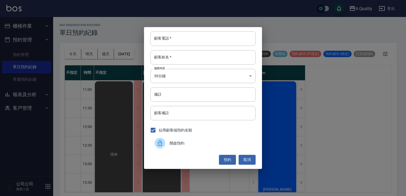
click at [185, 139] on div "開啟預約" at bounding box center [202, 143] width 105 height 15
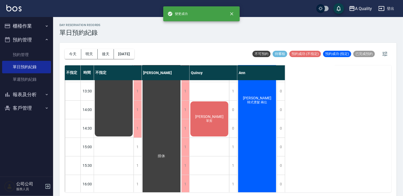
scroll to position [80, 0]
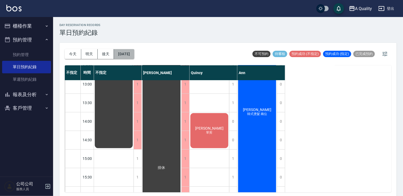
click at [132, 57] on button "2025/08/22" at bounding box center [124, 54] width 20 height 10
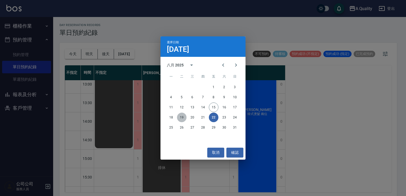
click at [183, 121] on button "19" at bounding box center [182, 118] width 10 height 10
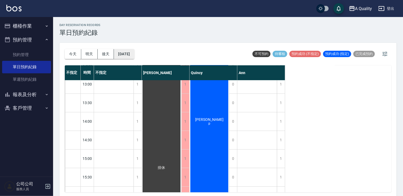
click at [134, 56] on button "2025/08/19" at bounding box center [124, 54] width 20 height 10
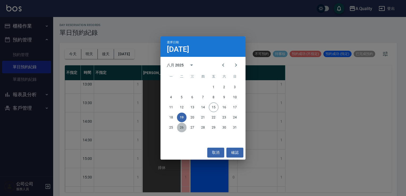
click at [181, 126] on button "26" at bounding box center [182, 128] width 10 height 10
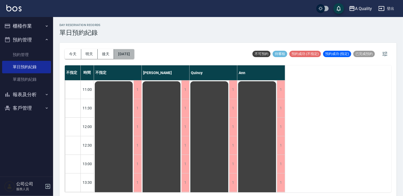
click at [131, 56] on button "2025/08/26" at bounding box center [124, 54] width 20 height 10
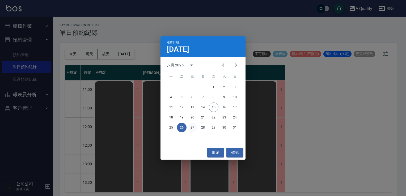
click at [191, 124] on button "27" at bounding box center [193, 128] width 10 height 10
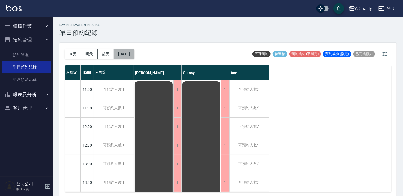
click at [134, 52] on button "2025/08/27" at bounding box center [124, 54] width 20 height 10
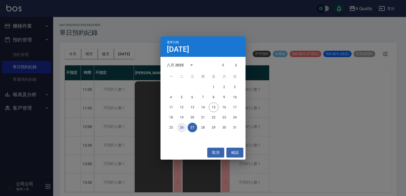
click at [182, 128] on button "26" at bounding box center [182, 128] width 10 height 10
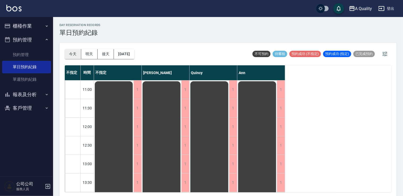
click at [69, 52] on button "今天" at bounding box center [73, 54] width 16 height 10
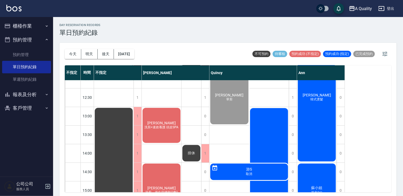
scroll to position [80, 0]
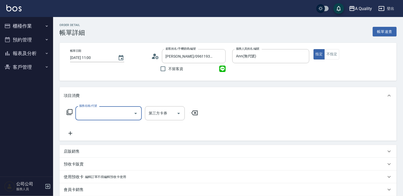
click at [101, 120] on div "服務名稱/代號" at bounding box center [108, 113] width 66 height 14
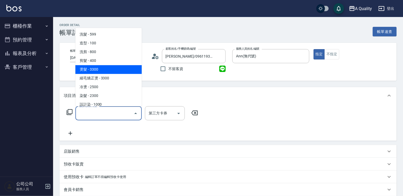
click at [93, 69] on span "燙髮 - 3300" at bounding box center [108, 69] width 66 height 9
type input "燙髮(301)"
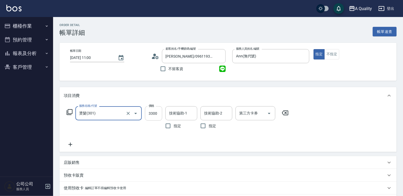
click at [152, 114] on input "3300" at bounding box center [153, 113] width 17 height 14
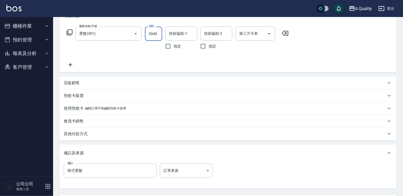
type input "3040"
click at [76, 133] on p "其他付款方式" at bounding box center [76, 134] width 24 height 6
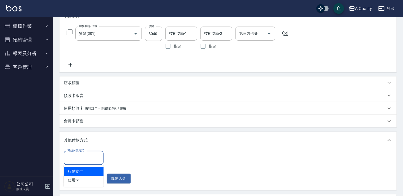
click at [80, 162] on input "其他付款方式" at bounding box center [83, 157] width 35 height 9
click at [143, 129] on div "項目消費 服務名稱/代號 燙髮(301) 服務名稱/代號 價格 3040 價格 技術協助-1 技術協助-1 指定 技術協助-2 技術協助-2 指定 第三方卡券…" at bounding box center [227, 122] width 337 height 231
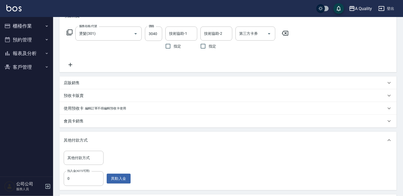
click at [76, 107] on p "使用預收卡" at bounding box center [74, 109] width 20 height 6
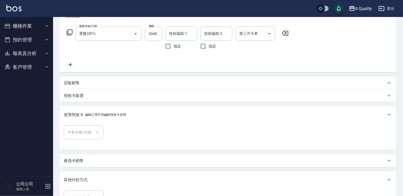
click at [76, 91] on div "預收卡販賣" at bounding box center [227, 95] width 337 height 13
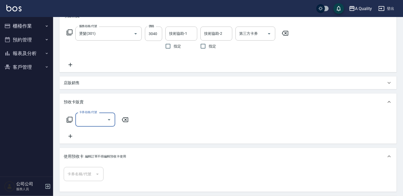
scroll to position [0, 0]
click at [75, 82] on p "店販銷售" at bounding box center [72, 83] width 16 height 6
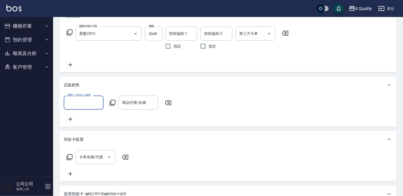
click at [73, 84] on p "店販銷售" at bounding box center [72, 85] width 16 height 6
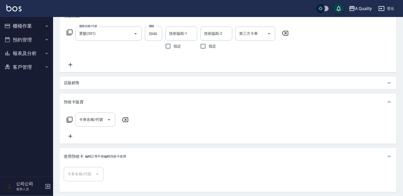
click at [77, 99] on div "預收卡販賣" at bounding box center [227, 101] width 337 height 17
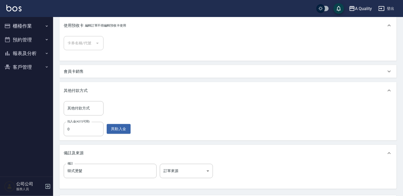
scroll to position [138, 0]
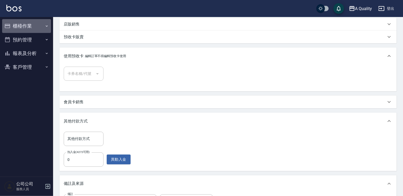
click at [18, 25] on button "櫃檯作業" at bounding box center [26, 26] width 49 height 14
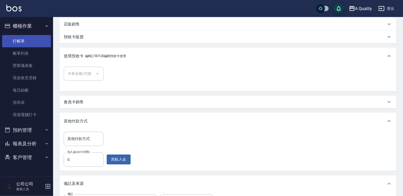
click at [25, 40] on link "打帳單" at bounding box center [26, 41] width 49 height 12
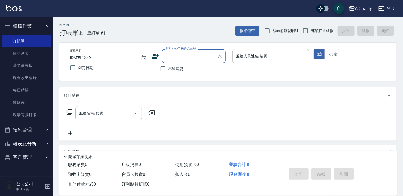
click at [198, 57] on input "顧客姓名/手機號碼/編號" at bounding box center [189, 56] width 51 height 9
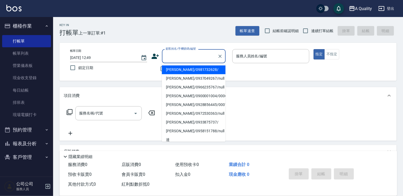
click at [192, 59] on input "顧客姓名/手機號碼/編號" at bounding box center [189, 56] width 51 height 9
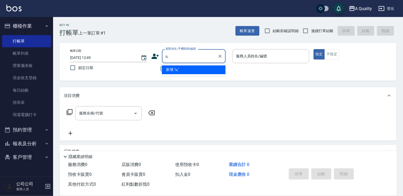
type input "u"
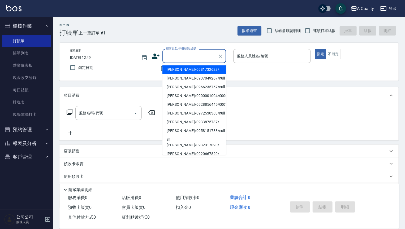
click at [181, 61] on input "顧客姓名/手機號碼/編號" at bounding box center [190, 56] width 51 height 9
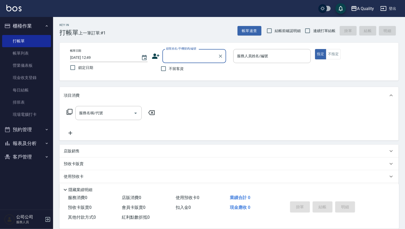
click at [202, 58] on div "顧客姓名/手機號碼/編號 顧客姓名/手機號碼/編號" at bounding box center [195, 56] width 64 height 14
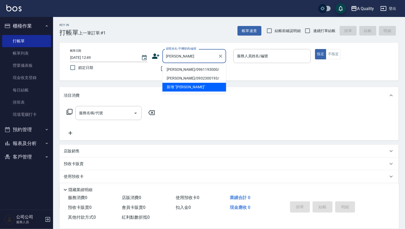
click at [189, 70] on li "[PERSON_NAME]/0961193000/" at bounding box center [195, 69] width 64 height 9
type input "[PERSON_NAME]/0961193000/"
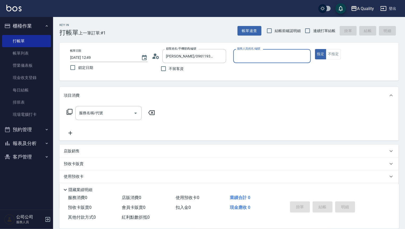
type input "Ann(無代號)"
click at [92, 119] on div "服務名稱/代號" at bounding box center [108, 113] width 66 height 14
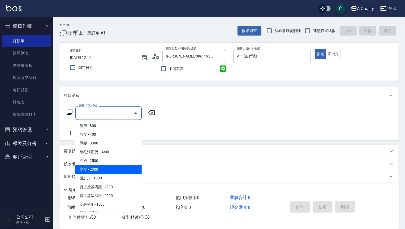
scroll to position [27, 0]
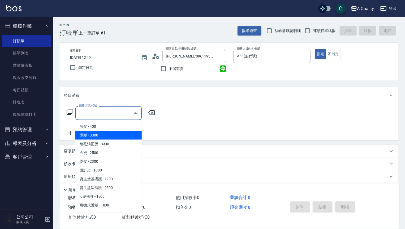
click at [99, 139] on span "燙髮 - 3300" at bounding box center [108, 135] width 66 height 9
type input "燙髮(301)"
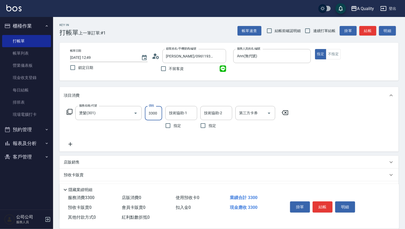
click at [154, 118] on input "3300" at bounding box center [153, 113] width 17 height 14
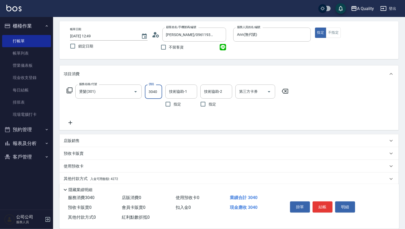
scroll to position [41, 0]
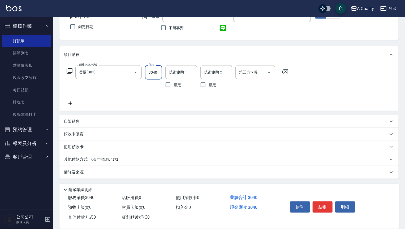
type input "3040"
click at [78, 159] on p "其他付款方式 入金可用餘額: 4272" at bounding box center [91, 160] width 54 height 6
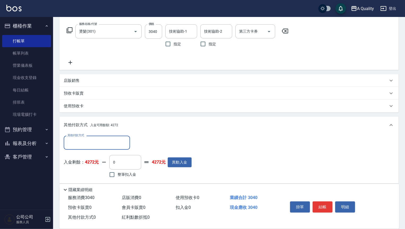
scroll to position [103, 0]
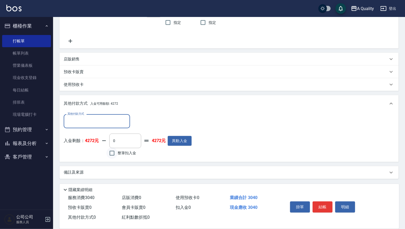
click at [107, 157] on input "整筆扣入金" at bounding box center [112, 153] width 11 height 11
checkbox input "true"
type input "3040"
click at [326, 196] on button "結帳" at bounding box center [323, 207] width 20 height 11
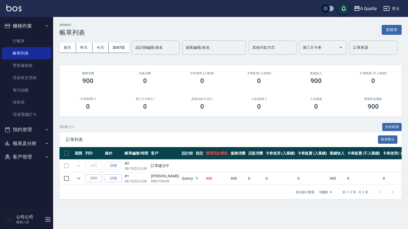
drag, startPoint x: 210, startPoint y: 4, endPoint x: 216, endPoint y: 5, distance: 5.3
click at [210, 4] on div "A Quality 登出" at bounding box center [204, 8] width 408 height 17
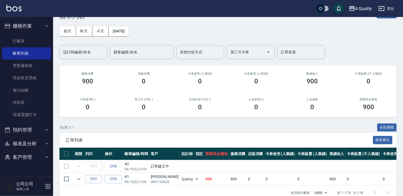
scroll to position [31, 0]
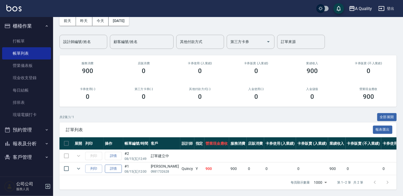
click at [110, 165] on link "詳情" at bounding box center [113, 169] width 17 height 8
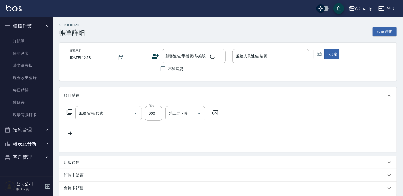
type input "2025/08/15 12:00"
type input "Quincy(無代號)"
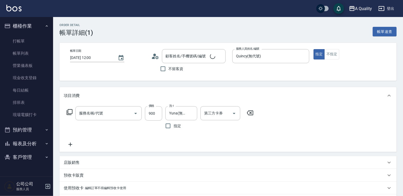
type input "洗剪(103)"
type input "王宣蘋/0981732628/"
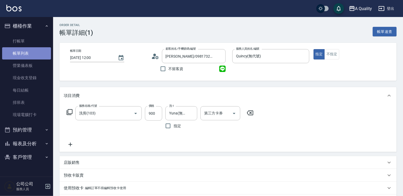
click at [22, 50] on link "帳單列表" at bounding box center [26, 53] width 49 height 12
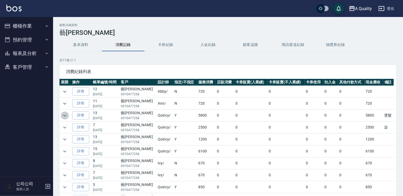
click at [67, 114] on icon "expand row" at bounding box center [65, 115] width 6 height 6
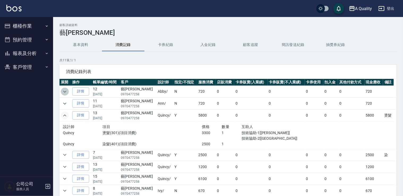
click at [67, 91] on icon "expand row" at bounding box center [65, 91] width 6 height 6
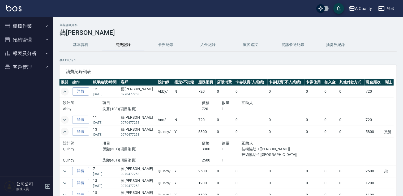
click at [66, 118] on icon "expand row" at bounding box center [65, 120] width 6 height 6
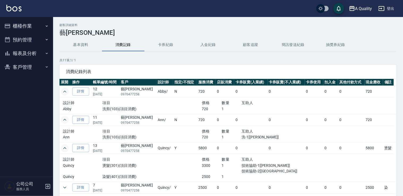
click at [28, 40] on button "預約管理" at bounding box center [26, 40] width 49 height 14
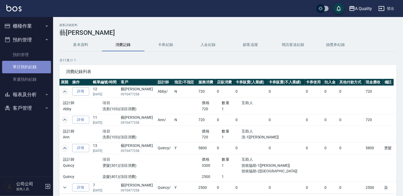
click at [31, 70] on link "單日預約紀錄" at bounding box center [26, 67] width 49 height 12
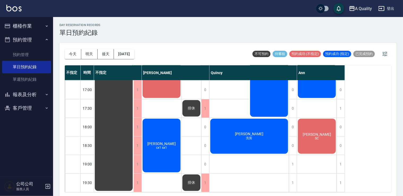
scroll to position [1, 0]
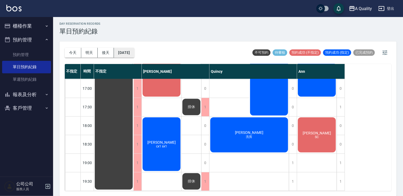
click at [126, 56] on button "[DATE]" at bounding box center [124, 53] width 20 height 10
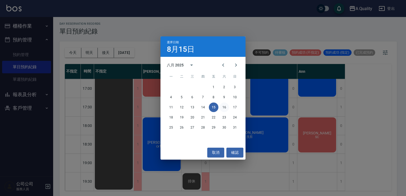
click at [227, 110] on button "16" at bounding box center [224, 108] width 10 height 10
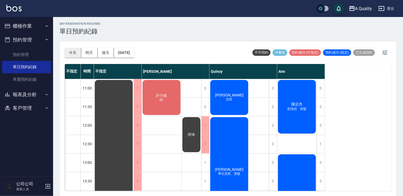
click at [67, 54] on button "今天" at bounding box center [73, 53] width 16 height 10
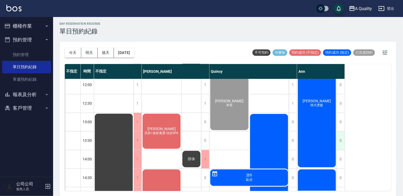
scroll to position [120, 0]
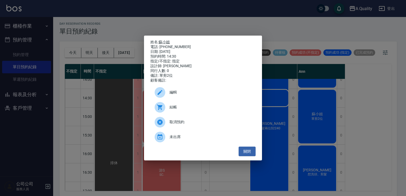
click at [167, 40] on link "蘇小姐" at bounding box center [164, 42] width 11 height 4
drag, startPoint x: 247, startPoint y: 153, endPoint x: 246, endPoint y: 149, distance: 4.5
click at [247, 153] on button "關閉" at bounding box center [247, 152] width 17 height 10
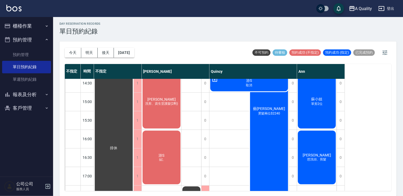
scroll to position [173, 0]
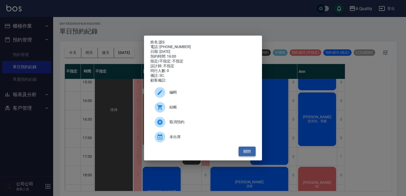
click at [248, 155] on button "關閉" at bounding box center [247, 152] width 17 height 10
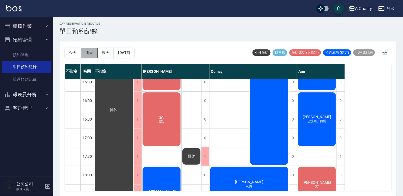
click at [95, 52] on button "明天" at bounding box center [89, 53] width 16 height 10
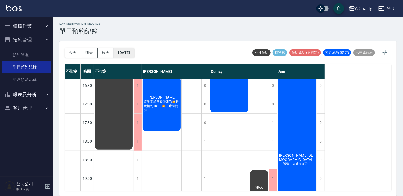
scroll to position [212, 0]
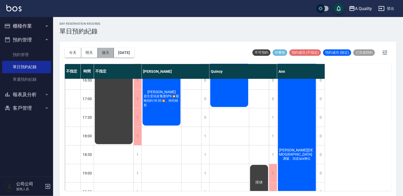
click at [107, 52] on button "後天" at bounding box center [106, 53] width 16 height 10
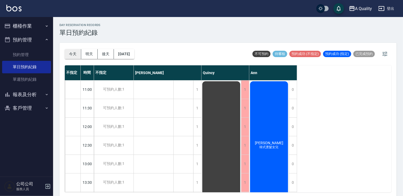
drag, startPoint x: 76, startPoint y: 54, endPoint x: 74, endPoint y: 49, distance: 4.9
click at [76, 54] on button "今天" at bounding box center [73, 54] width 16 height 10
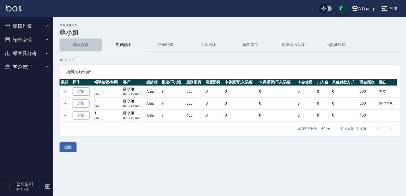
click at [78, 46] on button "基本資料" at bounding box center [80, 45] width 42 height 13
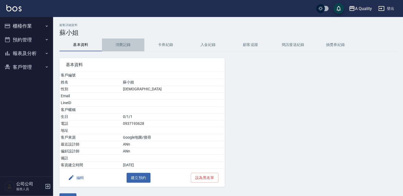
click at [119, 46] on button "消費記錄" at bounding box center [123, 45] width 42 height 13
